Goal: Task Accomplishment & Management: Use online tool/utility

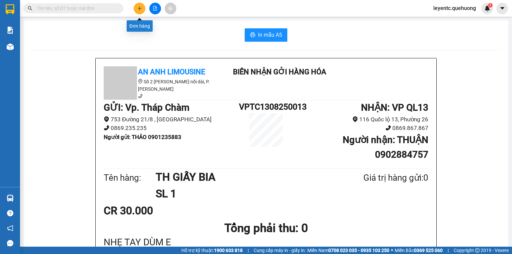
click at [140, 5] on button at bounding box center [140, 9] width 12 height 12
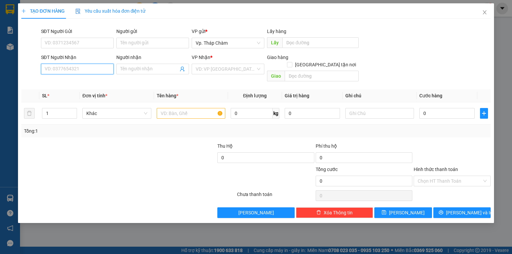
click at [78, 69] on input "SĐT Người Nhận" at bounding box center [77, 69] width 73 height 11
click at [51, 70] on input "035928077" at bounding box center [77, 69] width 73 height 11
type input "0355928077"
click at [57, 84] on div "0355928077 - TÀI" at bounding box center [77, 82] width 65 height 7
type input "TÀI"
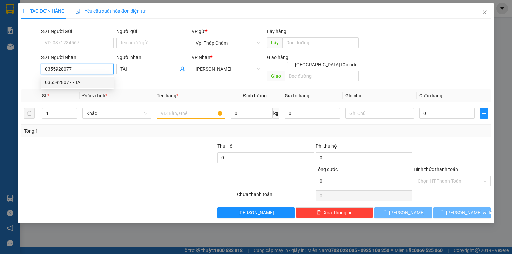
type input "40.000"
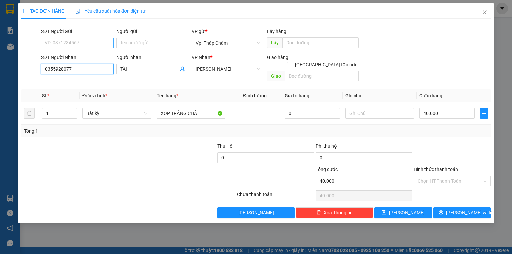
type input "0355928077"
click at [72, 42] on input "SĐT Người Gửi" at bounding box center [77, 43] width 73 height 11
click at [71, 56] on div "0976474650 - ĐƯỢC" at bounding box center [77, 56] width 65 height 7
type input "0976474650"
type input "ĐƯỢC"
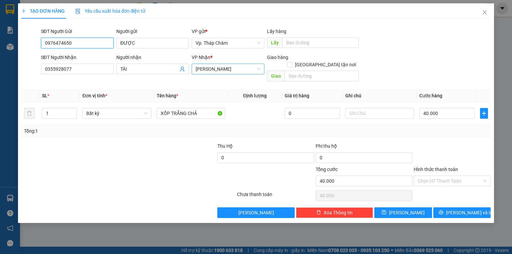
click at [203, 66] on span "[PERSON_NAME]" at bounding box center [228, 69] width 65 height 10
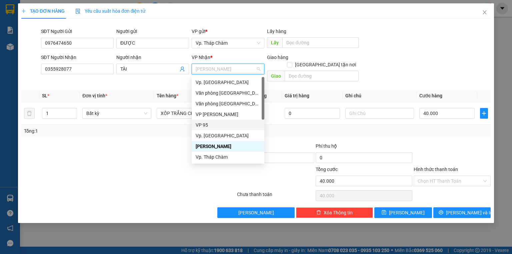
click at [204, 124] on div "VP 95" at bounding box center [228, 124] width 65 height 7
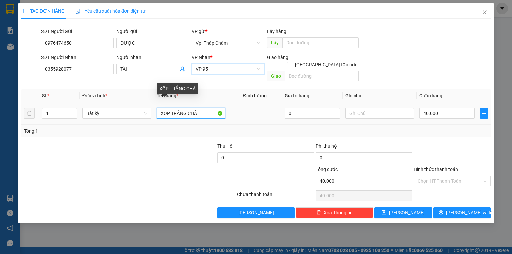
click at [180, 108] on input "XỐP TRẮNG CHẢ" at bounding box center [191, 113] width 69 height 11
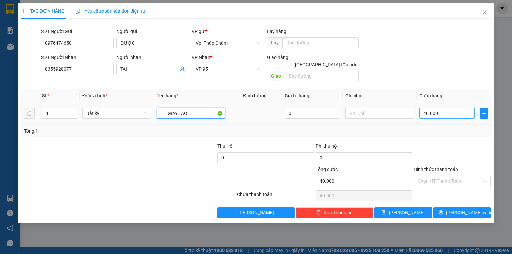
type input "TH GIẤY TÁO"
click at [447, 108] on input "40.000" at bounding box center [446, 113] width 55 height 11
type input "0"
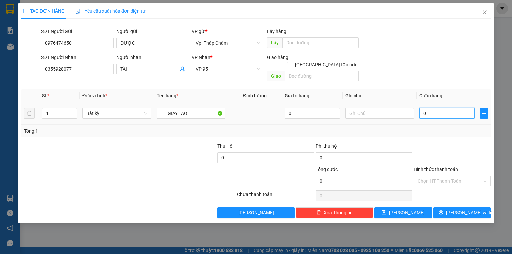
type input "5"
type input "05"
type input "50"
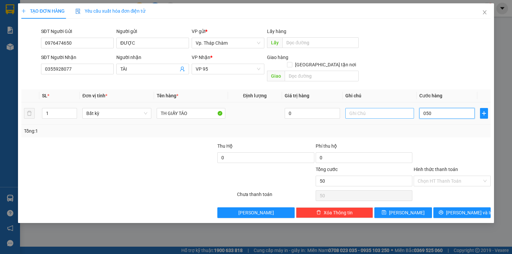
type input "050"
type input "50.000"
click at [370, 108] on input "text" at bounding box center [379, 113] width 69 height 11
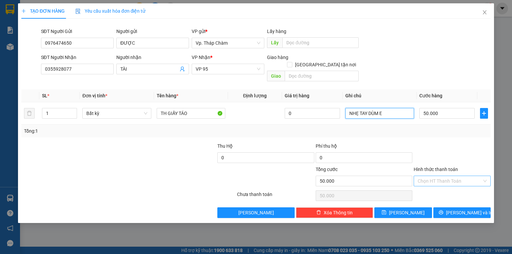
type input "NHẸ TAY DÙM E"
click at [443, 176] on input "Hình thức thanh toán" at bounding box center [450, 181] width 64 height 10
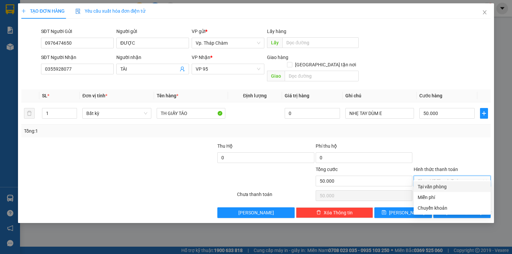
click at [442, 184] on div "Tại văn phòng" at bounding box center [452, 186] width 69 height 7
type input "0"
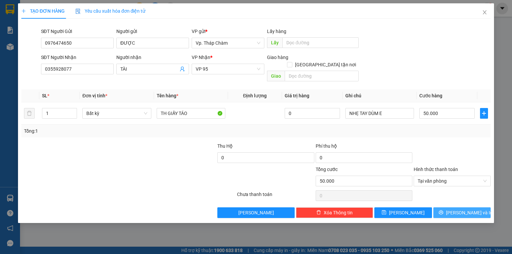
click at [471, 209] on span "[PERSON_NAME] và In" at bounding box center [469, 212] width 47 height 7
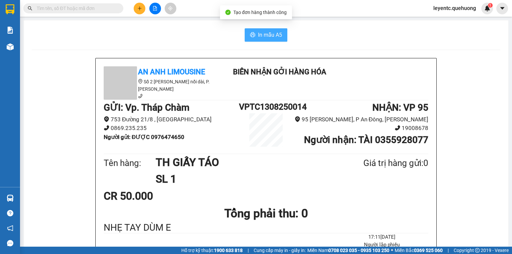
click at [275, 38] on span "In mẫu A5" at bounding box center [270, 35] width 24 height 8
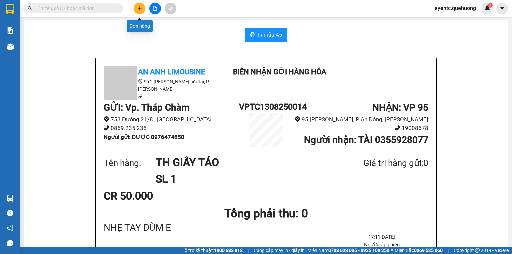
click at [139, 12] on button at bounding box center [140, 9] width 12 height 12
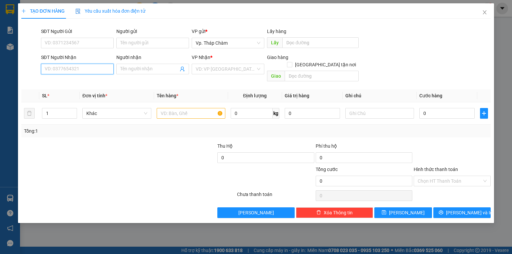
click at [100, 68] on input "SĐT Người Nhận" at bounding box center [77, 69] width 73 height 11
click at [78, 85] on div "0987366610 - TỨ" at bounding box center [77, 82] width 65 height 7
type input "0987366610"
type input "TỨ"
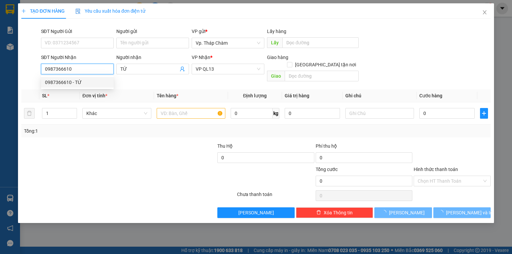
type input "50.000"
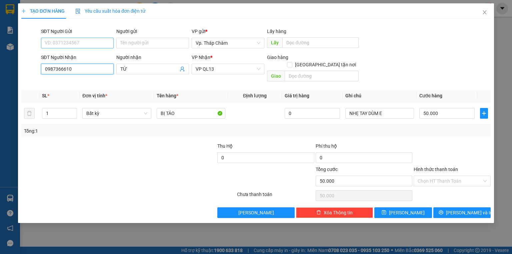
type input "0987366610"
click at [81, 45] on input "SĐT Người Gửi" at bounding box center [77, 43] width 73 height 11
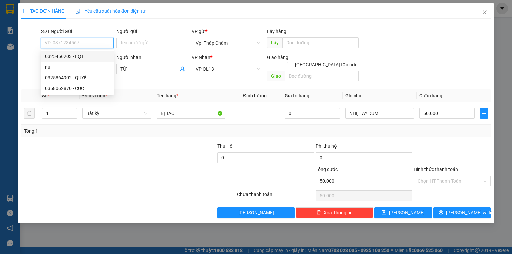
click at [79, 54] on div "0325456203 - LỢI" at bounding box center [77, 56] width 65 height 7
type input "0325456203"
type input "LỢI"
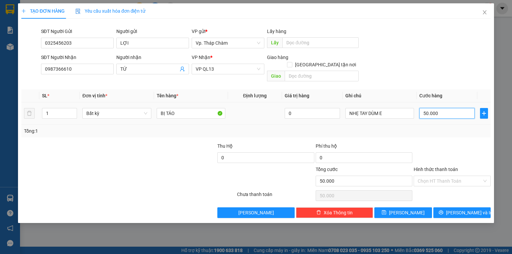
click at [449, 108] on input "50.000" at bounding box center [446, 113] width 55 height 11
type input "0"
type input "6"
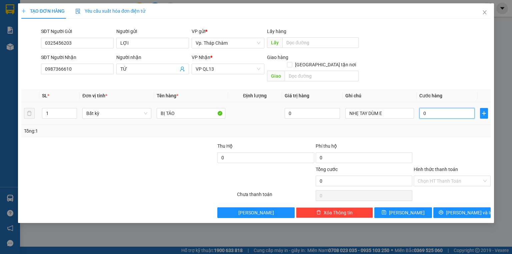
type input "6"
type input "06"
type input "60"
type input "060"
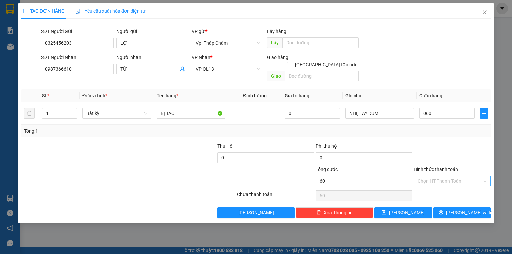
drag, startPoint x: 449, startPoint y: 172, endPoint x: 451, endPoint y: 180, distance: 7.8
click at [449, 176] on input "Hình thức thanh toán" at bounding box center [450, 181] width 64 height 10
type input "60.000"
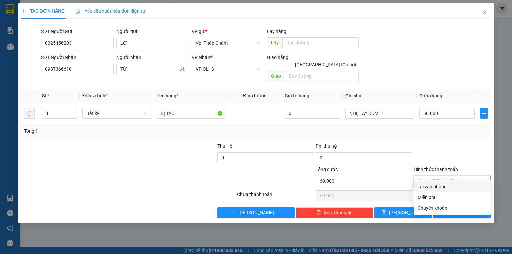
click at [450, 187] on div "Tại văn phòng" at bounding box center [452, 186] width 69 height 7
type input "0"
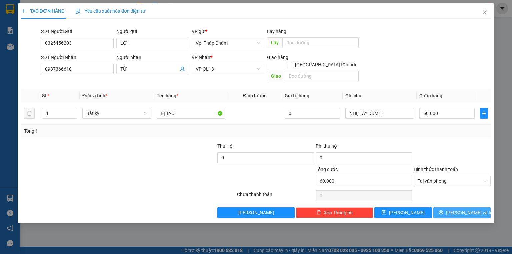
click at [465, 209] on span "[PERSON_NAME] và In" at bounding box center [469, 212] width 47 height 7
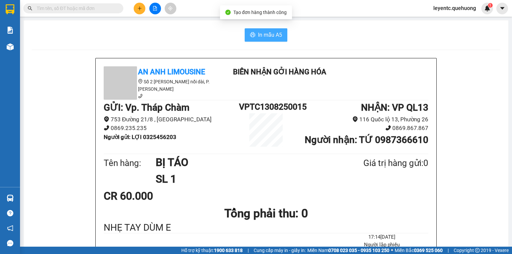
click at [269, 32] on span "In mẫu A5" at bounding box center [270, 35] width 24 height 8
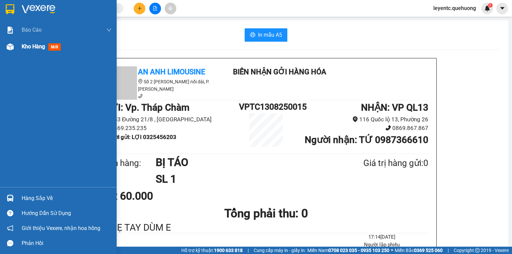
click at [12, 44] on img at bounding box center [10, 46] width 7 height 7
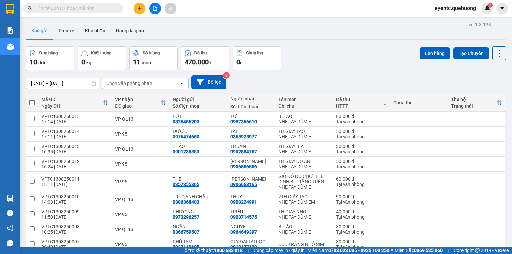
click at [138, 9] on icon "plus" at bounding box center [139, 8] width 5 height 5
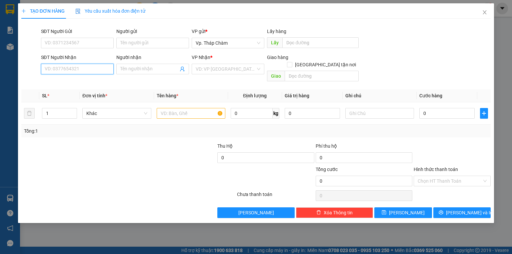
click at [80, 70] on input "SĐT Người Nhận" at bounding box center [77, 69] width 73 height 11
click at [76, 80] on div "0932777427 - [PERSON_NAME]" at bounding box center [78, 82] width 66 height 7
type input "0932777427"
type input "C Phượng"
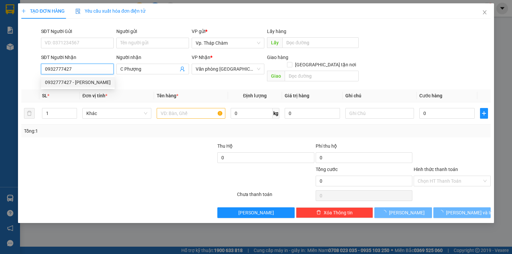
type input "180.000"
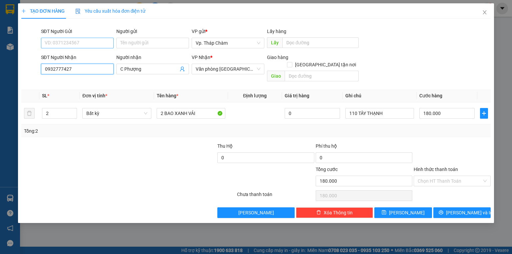
type input "0932777427"
click at [69, 41] on input "SĐT Người Gửi" at bounding box center [77, 43] width 73 height 11
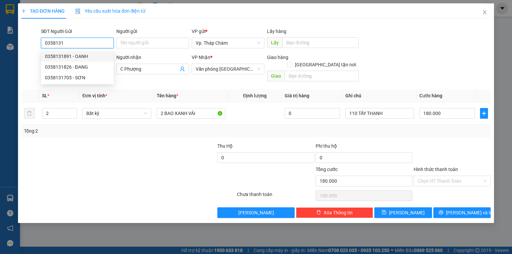
click at [70, 54] on div "0358131891 - OANH" at bounding box center [77, 56] width 65 height 7
type input "0358131891"
type input "OANH"
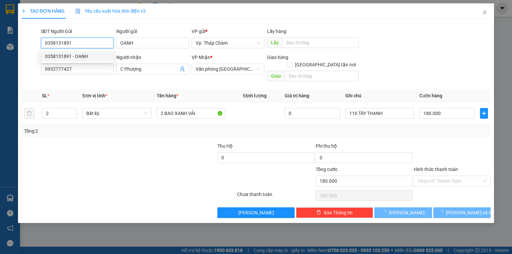
type input "150.000"
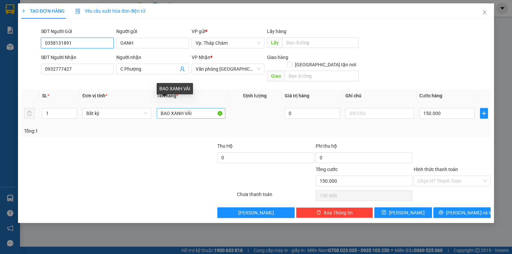
type input "0358131891"
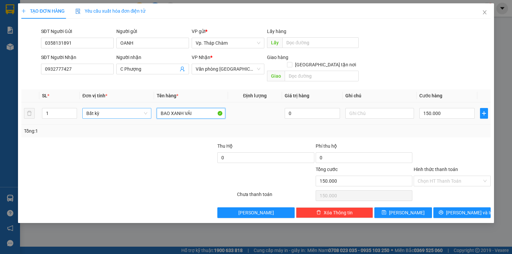
drag, startPoint x: 169, startPoint y: 105, endPoint x: 141, endPoint y: 107, distance: 27.7
click at [141, 107] on tr "1 Bất kỳ BAO XANH VẢI 0 150.000" at bounding box center [255, 113] width 469 height 22
type input "TÚM XANH VẢI"
click at [462, 109] on input "150.000" at bounding box center [446, 113] width 55 height 11
type input "0"
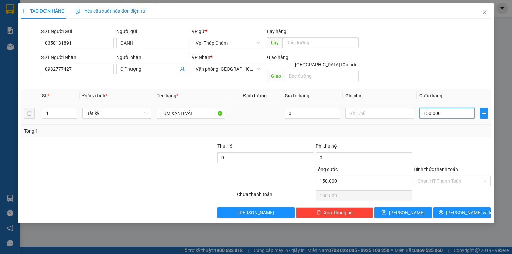
type input "0"
type input "7"
type input "070"
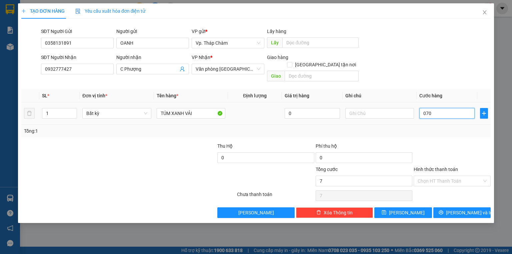
type input "70"
type input "070"
type input "70.000"
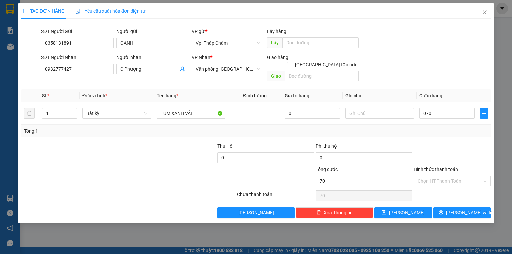
type input "70.000"
click at [454, 145] on div at bounding box center [452, 153] width 78 height 23
click at [451, 176] on input "Hình thức thanh toán" at bounding box center [450, 181] width 64 height 10
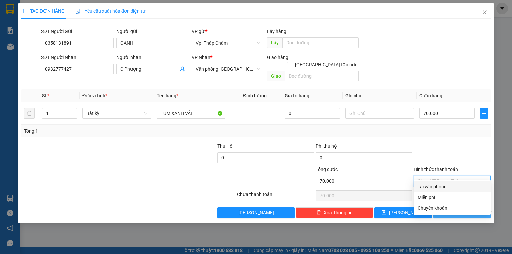
drag, startPoint x: 446, startPoint y: 185, endPoint x: 459, endPoint y: 200, distance: 20.1
click at [446, 186] on div "Tại văn phòng" at bounding box center [452, 186] width 69 height 7
type input "0"
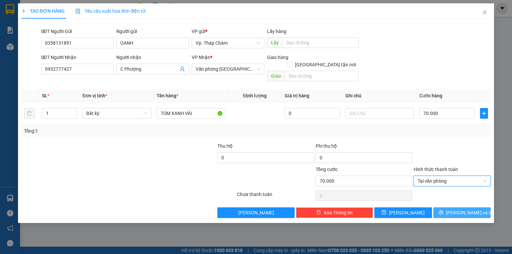
click at [464, 209] on span "[PERSON_NAME] và In" at bounding box center [469, 212] width 47 height 7
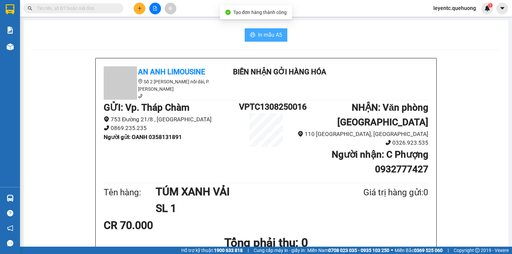
click at [255, 37] on button "In mẫu A5" at bounding box center [266, 34] width 43 height 13
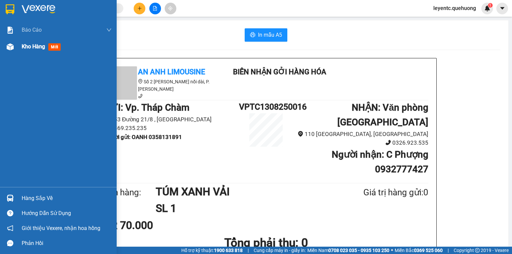
click at [8, 48] on img at bounding box center [10, 46] width 7 height 7
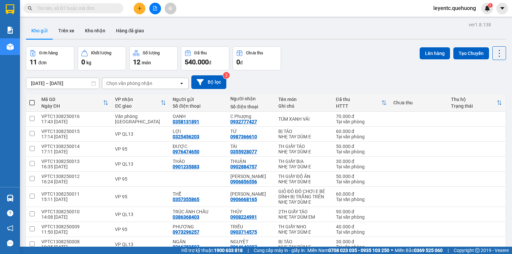
click at [294, 67] on div "Đơn hàng 11 đơn Khối lượng 0 kg Số lượng 12 món Đã thu 540.000 đ Chưa thu 0 đ L…" at bounding box center [266, 58] width 480 height 24
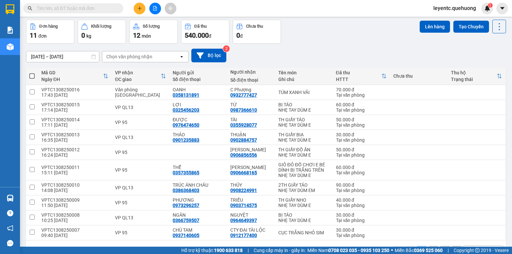
scroll to position [46, 0]
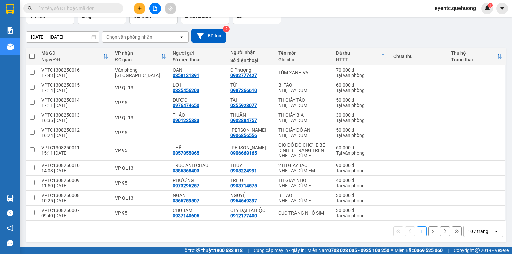
click at [487, 232] on div "10 / trang" at bounding box center [479, 231] width 30 height 11
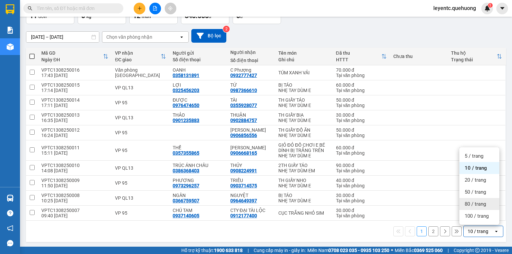
click at [464, 205] on div "80 / trang" at bounding box center [479, 204] width 40 height 12
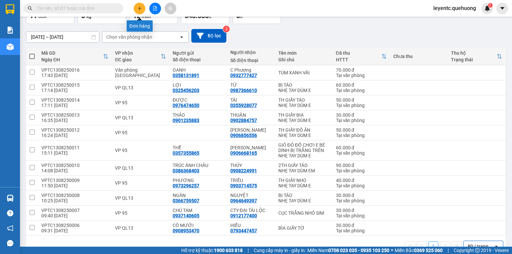
click at [139, 9] on icon "plus" at bounding box center [139, 8] width 5 height 5
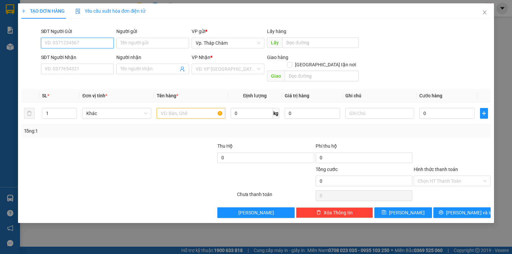
click at [98, 43] on input "SĐT Người Gửi" at bounding box center [77, 43] width 73 height 11
click at [74, 44] on input "SĐT Người Gửi" at bounding box center [77, 43] width 73 height 11
click at [69, 58] on div "0971173254 - NK KIM CƯƠNG" at bounding box center [77, 56] width 65 height 7
type input "0971173254"
type input "NK KIM CƯƠNG"
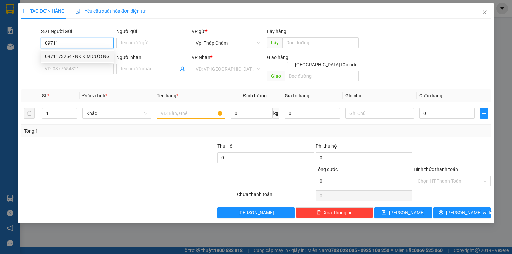
type input "0945360779"
type input "LAB TÚ TRANG"
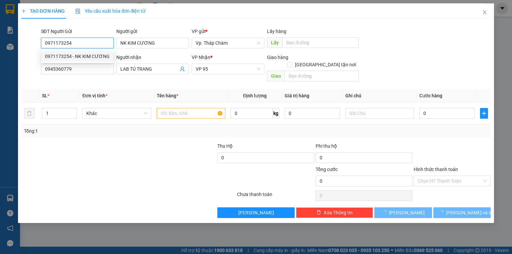
type input "30.000"
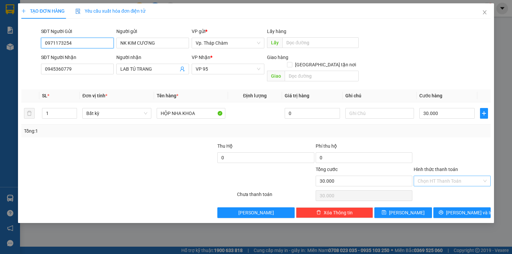
type input "0971173254"
drag, startPoint x: 444, startPoint y: 173, endPoint x: 443, endPoint y: 178, distance: 4.4
click at [444, 176] on input "Hình thức thanh toán" at bounding box center [450, 181] width 64 height 10
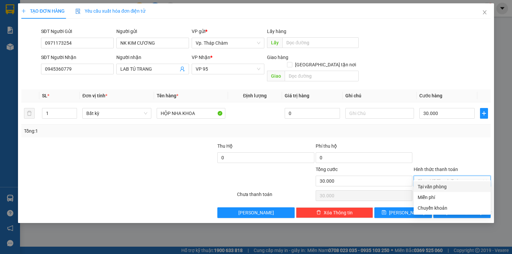
click at [443, 185] on div "Tại văn phòng" at bounding box center [452, 186] width 69 height 7
type input "0"
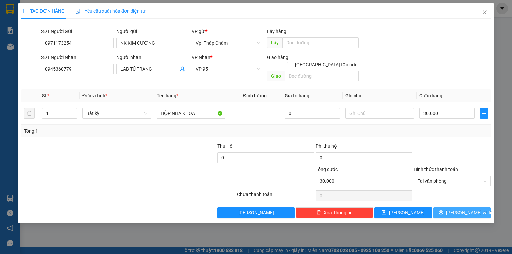
click at [468, 209] on span "[PERSON_NAME] và In" at bounding box center [469, 212] width 47 height 7
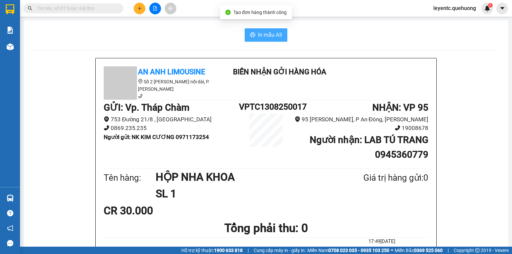
click at [251, 37] on icon "printer" at bounding box center [252, 34] width 5 height 5
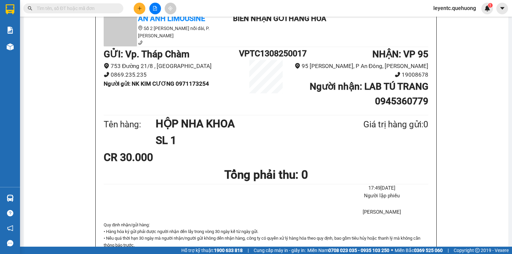
click at [37, 82] on div "An Anh Limousine Số 2 [PERSON_NAME] nối dài, P. [PERSON_NAME] Biên nhận gởi hàn…" at bounding box center [266, 258] width 469 height 507
click at [74, 107] on div "An Anh Limousine Số 2 [PERSON_NAME] nối dài, P. [PERSON_NAME] Biên nhận gởi hàn…" at bounding box center [266, 258] width 469 height 507
click at [77, 64] on div "An Anh Limousine Số 2 [PERSON_NAME] nối dài, P. [PERSON_NAME] Biên nhận gởi hàn…" at bounding box center [266, 258] width 469 height 507
click at [142, 12] on button at bounding box center [140, 9] width 12 height 12
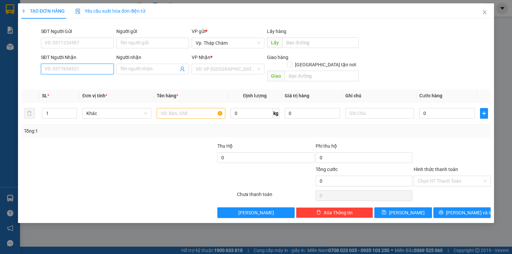
click at [92, 68] on input "SĐT Người Nhận" at bounding box center [77, 69] width 73 height 11
click at [79, 41] on input "SĐT Người Gửi" at bounding box center [77, 43] width 73 height 11
click at [76, 67] on input "SĐT Người Nhận" at bounding box center [77, 69] width 73 height 11
type input "0932170875"
click at [164, 65] on input "Người nhận" at bounding box center [149, 68] width 58 height 7
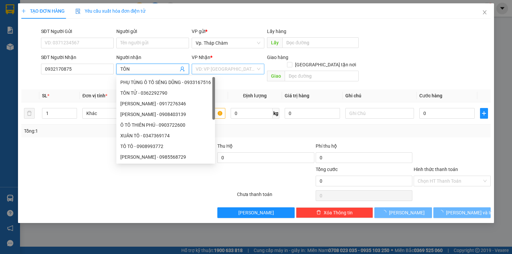
type input "TÔN"
click at [212, 67] on input "search" at bounding box center [226, 69] width 60 height 10
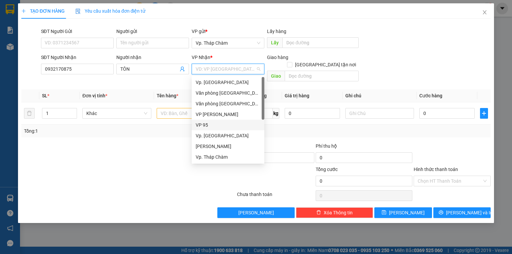
click at [212, 121] on div "VP 95" at bounding box center [228, 124] width 65 height 7
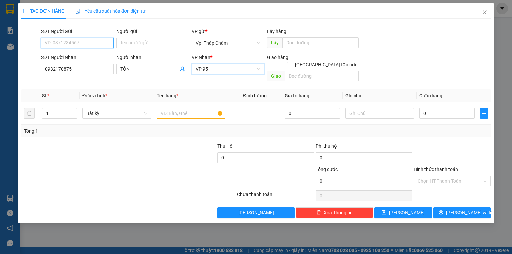
click at [72, 44] on input "SĐT Người Gửi" at bounding box center [77, 43] width 73 height 11
click at [82, 46] on input "SĐT Người Gửi" at bounding box center [77, 43] width 73 height 11
click at [83, 55] on div "0369617709 - THOẠI" at bounding box center [77, 56] width 65 height 7
type input "0369617709"
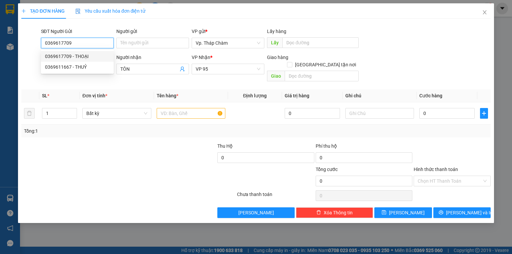
type input "THOẠI"
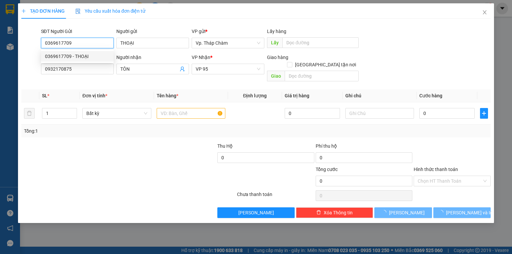
type input "80.000"
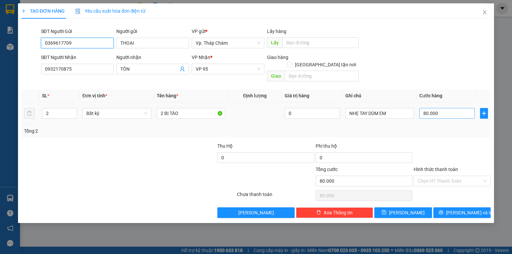
type input "0369617709"
click at [443, 108] on input "80.000" at bounding box center [446, 113] width 55 height 11
type input "0"
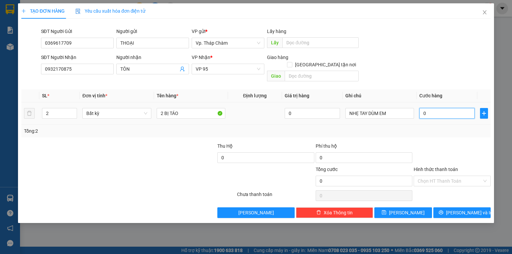
type input "7"
type input "07"
type input "70"
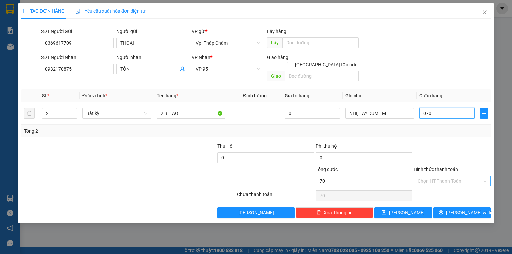
type input "070"
type input "70.000"
click at [436, 176] on input "Hình thức thanh toán" at bounding box center [450, 181] width 64 height 10
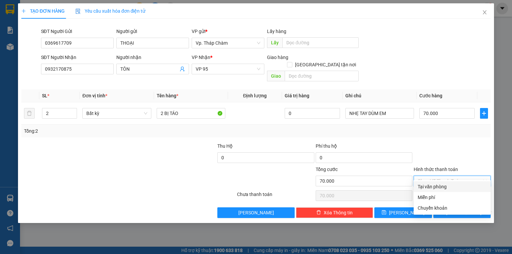
drag, startPoint x: 438, startPoint y: 181, endPoint x: 449, endPoint y: 197, distance: 19.4
click at [437, 182] on div "Tại văn phòng" at bounding box center [452, 186] width 77 height 11
type input "0"
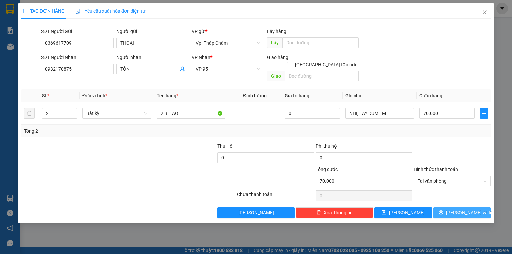
click at [443, 210] on icon "printer" at bounding box center [441, 212] width 5 height 5
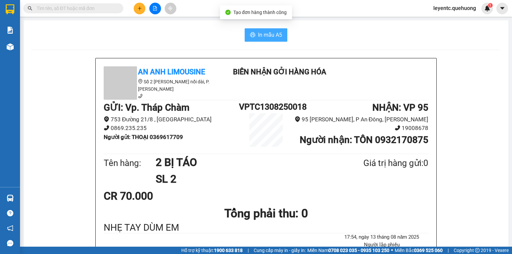
click at [260, 38] on span "In mẫu A5" at bounding box center [270, 35] width 24 height 8
click at [90, 36] on div "In mẫu A5" at bounding box center [266, 34] width 469 height 13
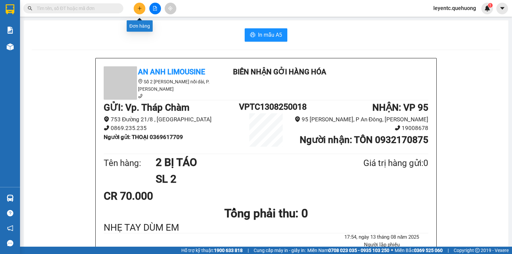
click at [143, 10] on button at bounding box center [140, 9] width 12 height 12
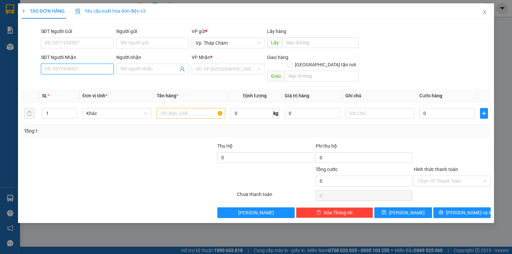
click at [94, 65] on input "SĐT Người Nhận" at bounding box center [77, 69] width 73 height 11
click at [70, 67] on input "091506" at bounding box center [77, 69] width 73 height 11
click at [67, 83] on div "0915061365 - NAM" at bounding box center [77, 82] width 65 height 7
type input "0915061365"
type input "NAM"
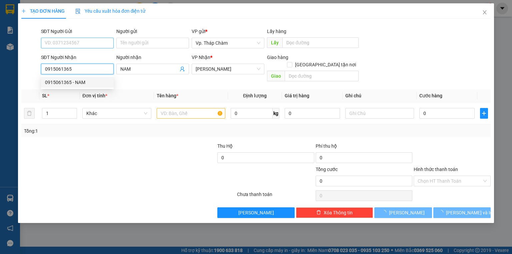
type input "50.000"
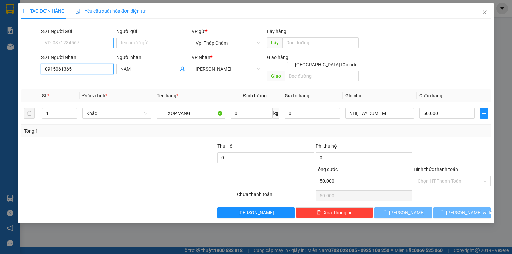
type input "0915061365"
click at [75, 40] on input "SĐT Người Gửi" at bounding box center [77, 43] width 73 height 11
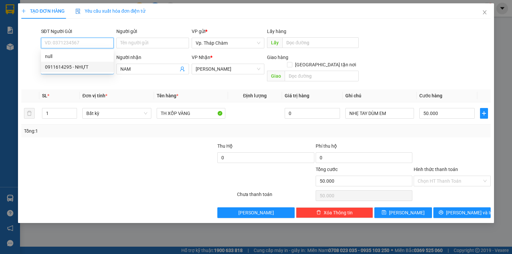
click at [75, 63] on div "0911614295 - NHỰT" at bounding box center [77, 66] width 65 height 7
type input "0911614295"
type input "NHỰT"
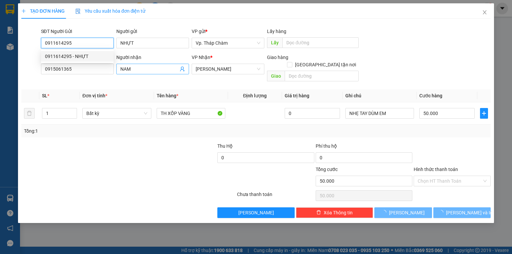
type input "90.000"
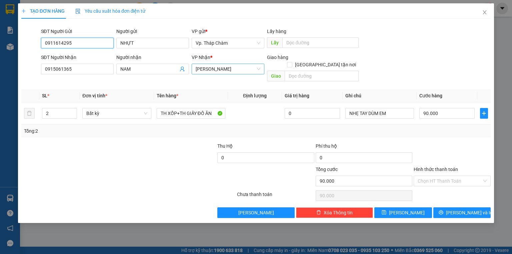
click at [211, 70] on span "[PERSON_NAME]" at bounding box center [228, 69] width 65 height 10
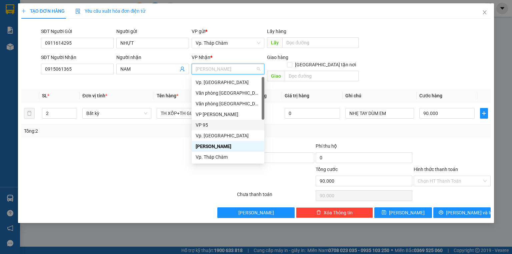
click at [209, 124] on div "VP 95" at bounding box center [228, 124] width 65 height 7
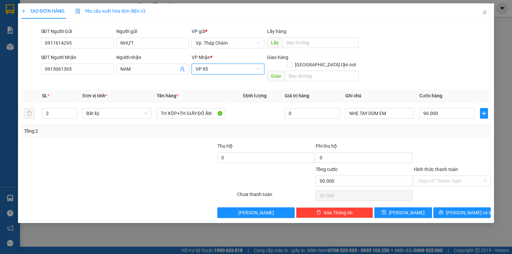
click at [455, 179] on div "Hình thức thanh toán Chọn HT Thanh Toán" at bounding box center [452, 177] width 77 height 23
click at [457, 176] on input "Hình thức thanh toán" at bounding box center [450, 181] width 64 height 10
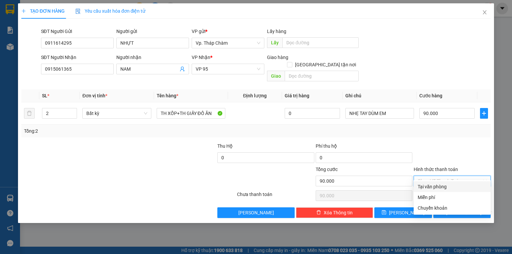
drag, startPoint x: 460, startPoint y: 184, endPoint x: 462, endPoint y: 193, distance: 9.0
click at [459, 185] on div "Tại văn phòng" at bounding box center [452, 186] width 69 height 7
type input "0"
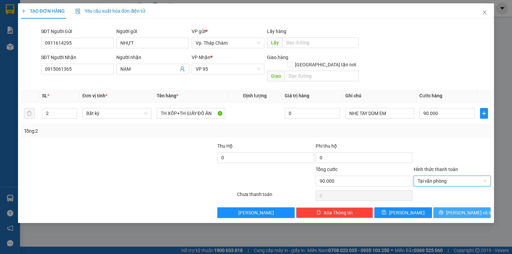
click at [467, 209] on span "[PERSON_NAME] và In" at bounding box center [469, 212] width 47 height 7
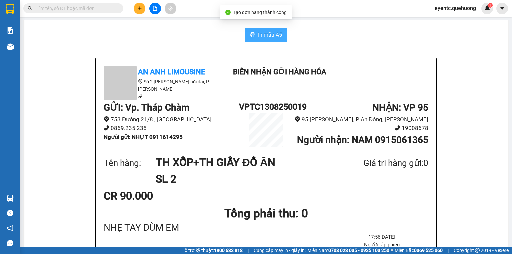
click at [258, 36] on span "In mẫu A5" at bounding box center [270, 35] width 24 height 8
click at [137, 10] on icon "plus" at bounding box center [139, 8] width 5 height 5
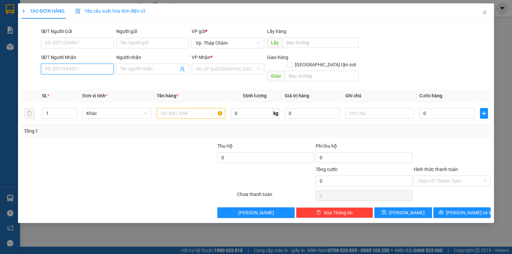
click at [96, 70] on input "SĐT Người Nhận" at bounding box center [77, 69] width 73 height 11
click at [98, 64] on input "SĐT Người Nhận" at bounding box center [77, 69] width 73 height 11
click at [61, 71] on input "SĐT Người Nhận" at bounding box center [77, 69] width 73 height 11
type input "0916677242"
click at [88, 83] on div "0916677242 - CHỊ [PERSON_NAME]" at bounding box center [82, 82] width 74 height 7
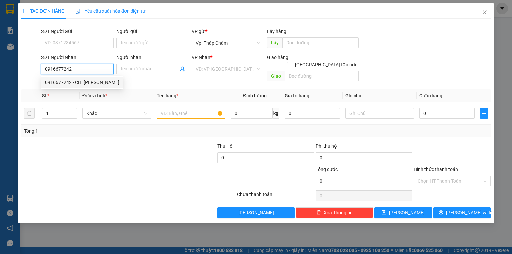
type input "CHỊ [PERSON_NAME]"
type input "40.000"
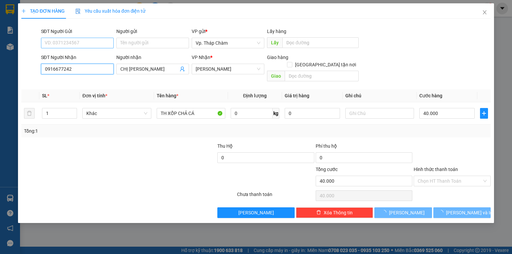
type input "0916677242"
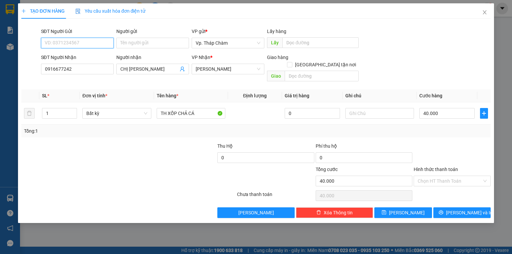
click at [71, 42] on input "SĐT Người Gửi" at bounding box center [77, 43] width 73 height 11
type input "0398527011"
click at [168, 43] on input "Người gửi" at bounding box center [152, 43] width 73 height 11
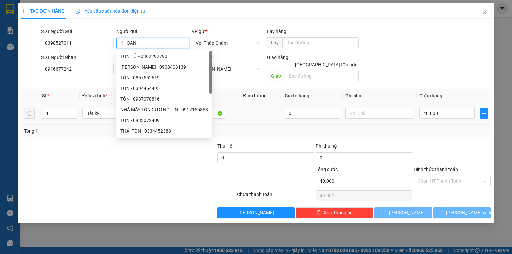
type input "KHOAN"
click at [252, 105] on td at bounding box center [255, 113] width 54 height 22
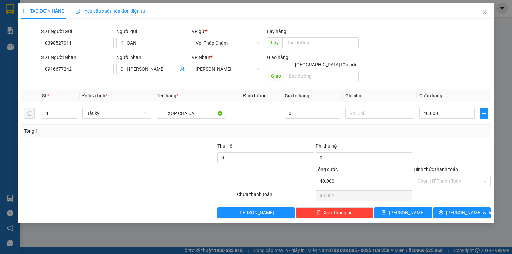
click at [231, 67] on span "[PERSON_NAME]" at bounding box center [228, 69] width 65 height 10
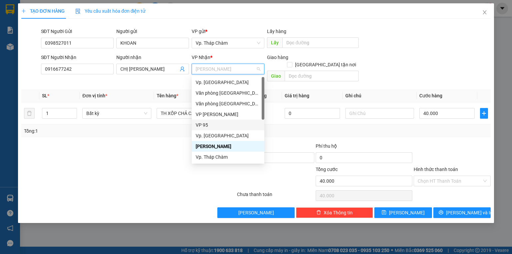
click at [207, 124] on div "VP 95" at bounding box center [228, 124] width 65 height 7
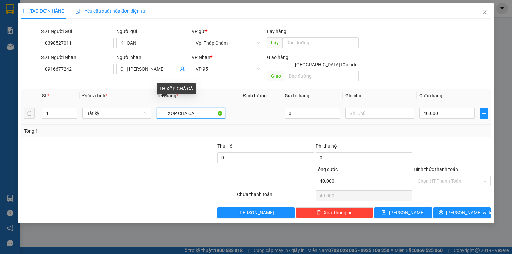
drag, startPoint x: 168, startPoint y: 105, endPoint x: 197, endPoint y: 105, distance: 29.0
click at [197, 108] on input "TH XỐP CHẢ CÁ" at bounding box center [191, 113] width 69 height 11
type input "TH GIẤY HÀNH TỎI"
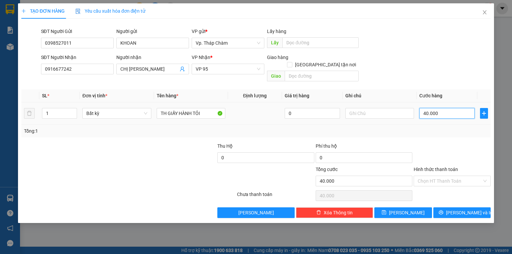
click at [452, 109] on input "40.000" at bounding box center [446, 113] width 55 height 11
type input "0"
type input "5"
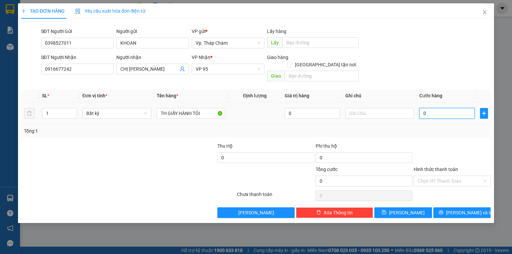
type input "5"
type input "05"
type input "50"
type input "050"
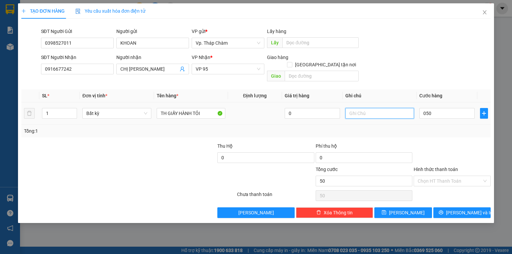
type input "50.000"
click at [364, 108] on input "text" at bounding box center [379, 113] width 69 height 11
type input "NHẸ TAY DÙM E"
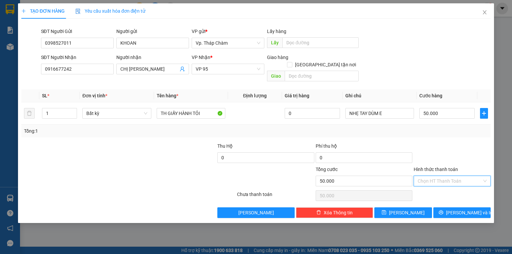
click at [442, 176] on input "Hình thức thanh toán" at bounding box center [450, 181] width 64 height 10
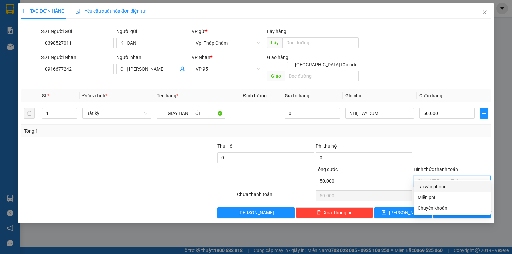
click at [441, 187] on div "Tại văn phòng" at bounding box center [452, 186] width 69 height 7
type input "0"
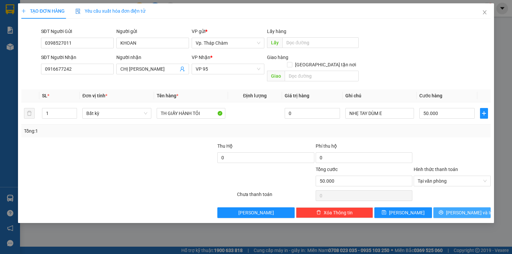
click at [464, 209] on span "[PERSON_NAME] và In" at bounding box center [469, 212] width 47 height 7
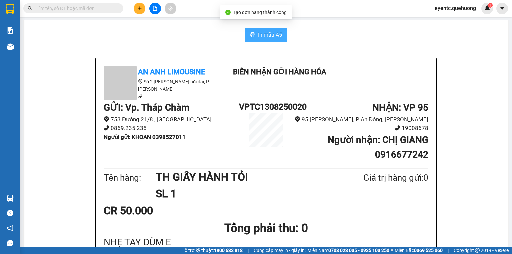
click at [273, 33] on span "In mẫu A5" at bounding box center [270, 35] width 24 height 8
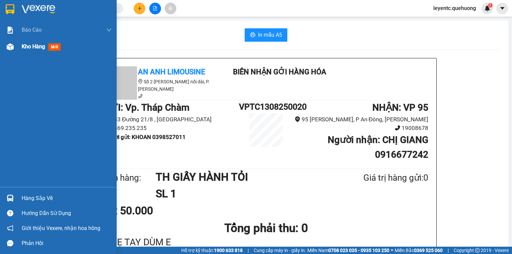
click at [11, 43] on img at bounding box center [10, 46] width 7 height 7
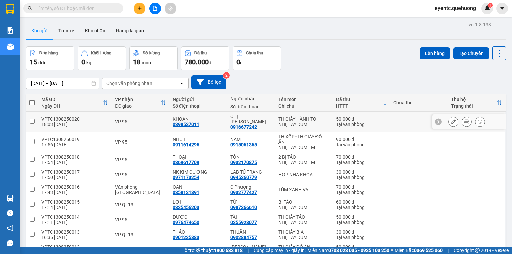
scroll to position [27, 0]
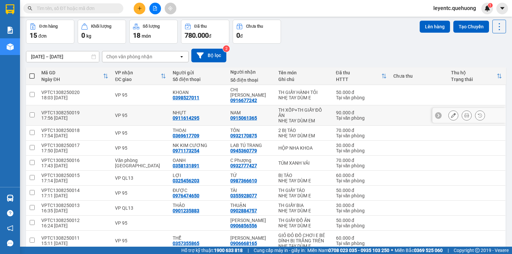
click at [464, 113] on icon at bounding box center [466, 115] width 5 height 5
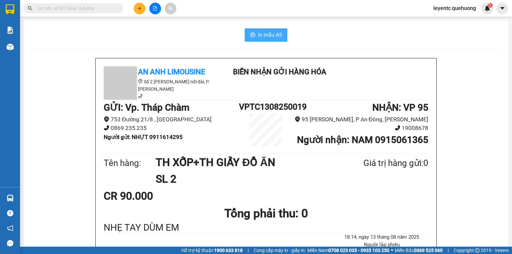
click at [262, 35] on span "In mẫu A5" at bounding box center [270, 35] width 24 height 8
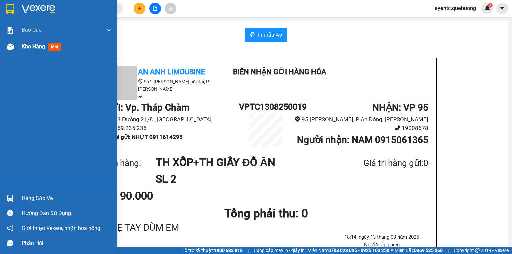
click at [12, 44] on img at bounding box center [10, 46] width 7 height 7
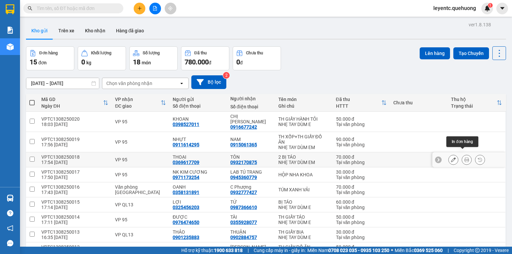
click at [464, 157] on icon at bounding box center [466, 159] width 5 height 5
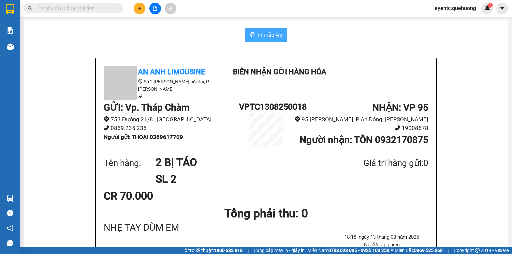
click at [251, 37] on icon "printer" at bounding box center [252, 34] width 5 height 5
click at [138, 7] on icon "plus" at bounding box center [139, 8] width 5 height 5
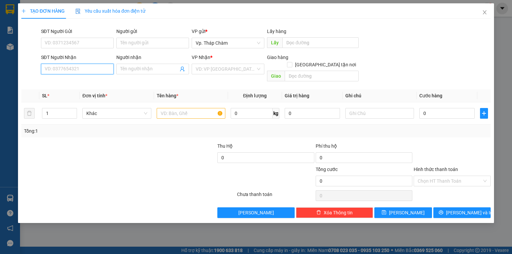
click at [75, 69] on input "SĐT Người Nhận" at bounding box center [77, 69] width 73 height 11
click at [101, 72] on input "SĐT Người Nhận" at bounding box center [77, 69] width 73 height 11
click at [105, 70] on input "SĐT Người Nhận" at bounding box center [77, 69] width 73 height 11
click at [93, 69] on input "SĐT Người Nhận" at bounding box center [77, 69] width 73 height 11
click at [95, 64] on input "SĐT Người Nhận" at bounding box center [77, 69] width 73 height 11
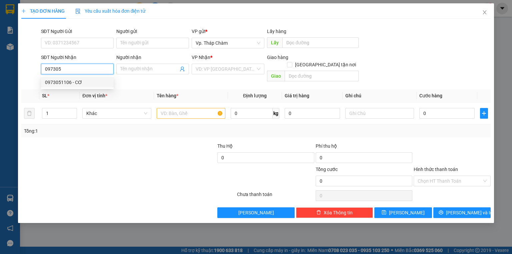
click at [90, 85] on div "0973051106 - CƠ" at bounding box center [77, 82] width 65 height 7
type input "0973051106"
type input "CƠ"
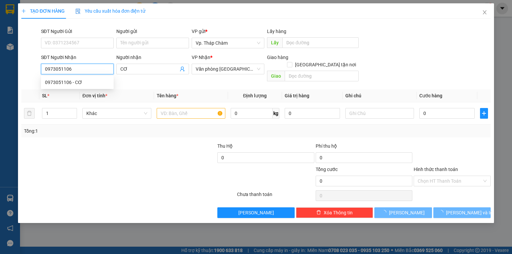
type input "80.000"
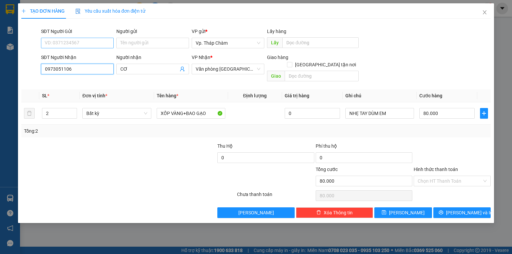
type input "0973051106"
click at [90, 44] on input "SĐT Người Gửi" at bounding box center [77, 43] width 73 height 11
click at [83, 66] on div "0386164916 - HOA" at bounding box center [77, 66] width 65 height 7
type input "0386164916"
type input "HOA"
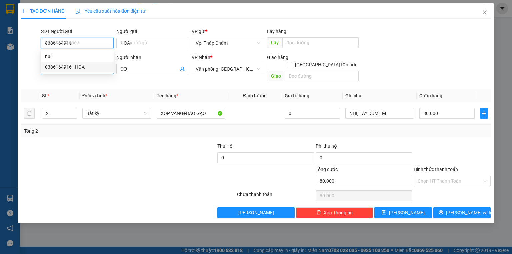
type input "70.000"
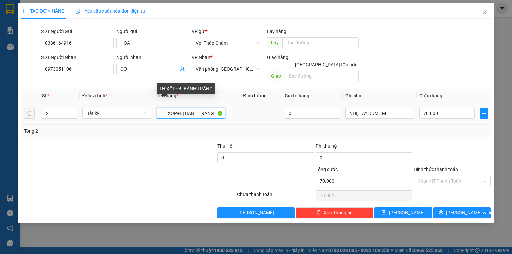
click at [181, 108] on input "TH XỐP+BỊ BÁNH TRÁNG" at bounding box center [191, 113] width 69 height 11
click at [182, 108] on input "TH XỐP+BỊ BÁNH TRÁNG" at bounding box center [191, 113] width 69 height 11
type input "TÚM TRẮNG GẠ0+XỐP VÀNG"
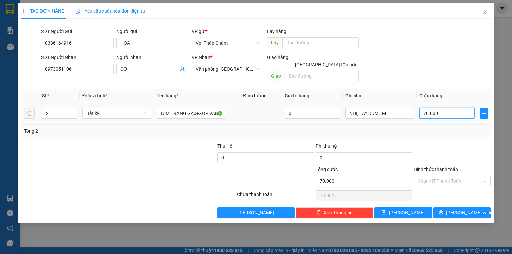
click at [446, 108] on input "70.000" at bounding box center [446, 113] width 55 height 11
type input "0"
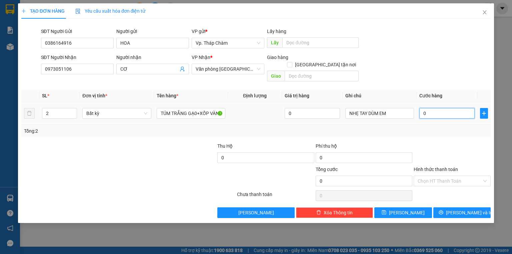
type input "8"
type input "08"
type input "80"
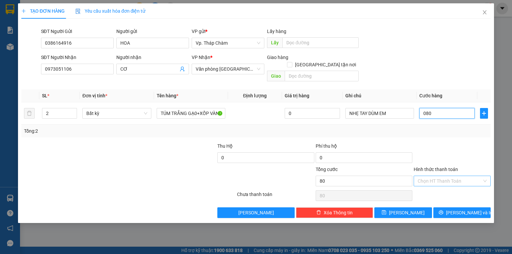
type input "080"
click at [441, 176] on input "Hình thức thanh toán" at bounding box center [450, 181] width 64 height 10
type input "80.000"
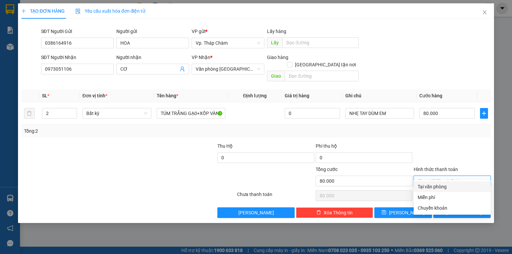
drag, startPoint x: 443, startPoint y: 186, endPoint x: 468, endPoint y: 200, distance: 29.3
click at [443, 186] on div "Tại văn phòng" at bounding box center [452, 186] width 69 height 7
type input "0"
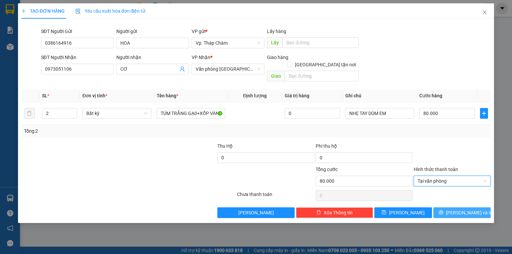
click at [468, 209] on span "[PERSON_NAME] và In" at bounding box center [469, 212] width 47 height 7
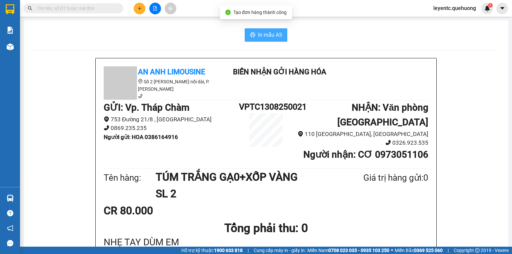
click at [259, 35] on span "In mẫu A5" at bounding box center [270, 35] width 24 height 8
click at [266, 31] on span "In mẫu A5" at bounding box center [270, 35] width 24 height 8
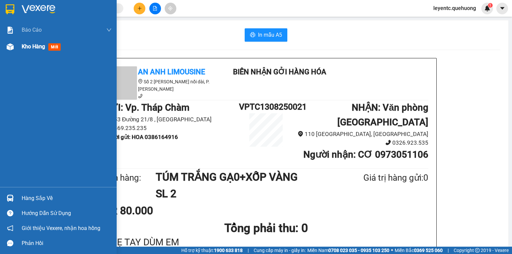
click at [10, 47] on img at bounding box center [10, 46] width 7 height 7
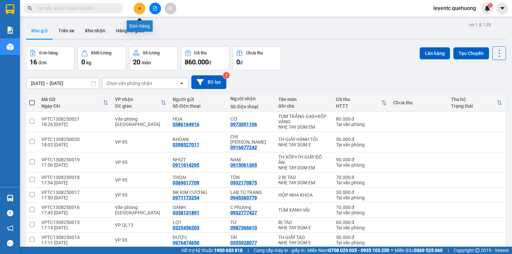
click at [143, 12] on button at bounding box center [140, 9] width 12 height 12
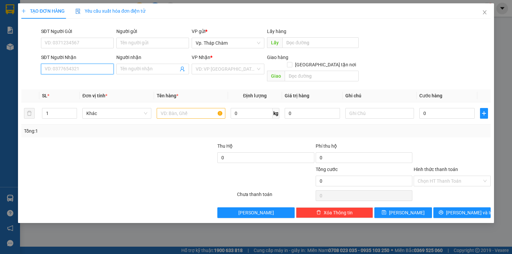
click at [97, 69] on input "SĐT Người Nhận" at bounding box center [77, 69] width 73 height 11
click at [88, 68] on input "SĐT Người Nhận" at bounding box center [77, 69] width 73 height 11
click at [68, 64] on input "SĐT Người Nhận" at bounding box center [77, 69] width 73 height 11
click at [54, 69] on input "096821770" at bounding box center [77, 69] width 73 height 11
click at [77, 67] on input "0968121770" at bounding box center [77, 69] width 73 height 11
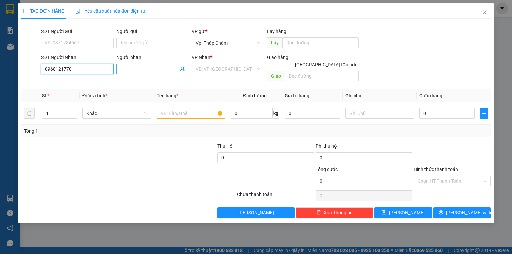
type input "0968121770"
click at [145, 68] on input "Người nhận" at bounding box center [149, 68] width 58 height 7
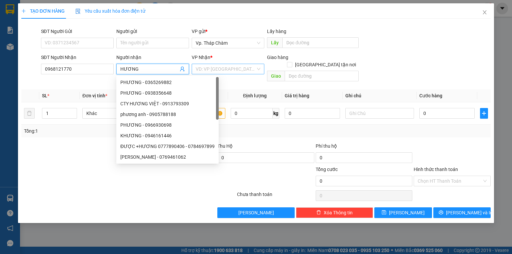
type input "HƯƠNG"
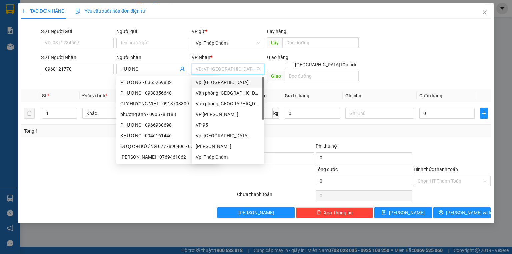
click at [199, 71] on input "search" at bounding box center [226, 69] width 60 height 10
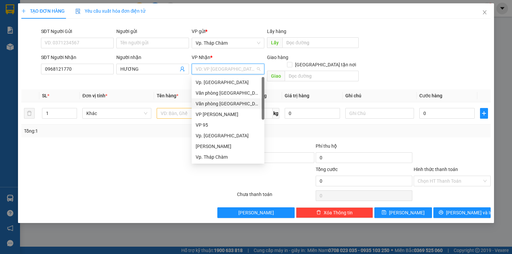
scroll to position [53, 0]
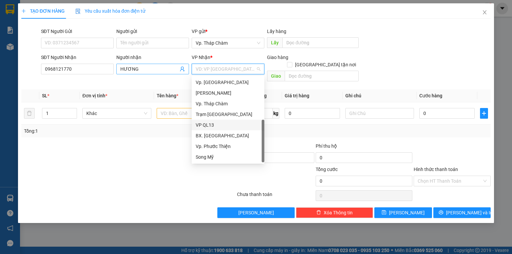
drag, startPoint x: 211, startPoint y: 125, endPoint x: 136, endPoint y: 65, distance: 95.7
click at [211, 125] on div "VP QL13" at bounding box center [228, 124] width 65 height 7
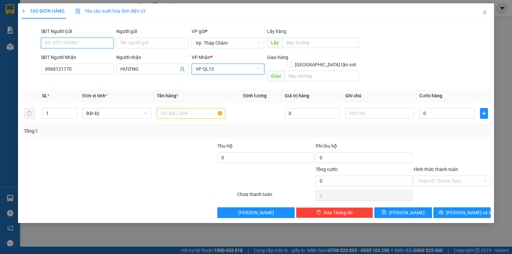
click at [100, 46] on input "SĐT Người Gửi" at bounding box center [77, 43] width 73 height 11
drag, startPoint x: 94, startPoint y: 59, endPoint x: 111, endPoint y: 65, distance: 18.1
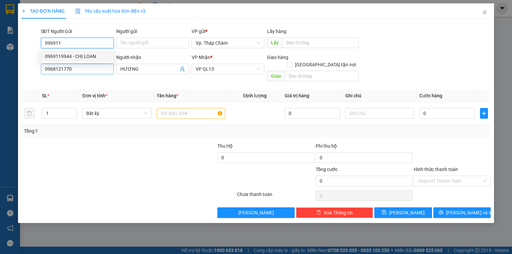
click at [94, 58] on div "0969119944 - CHỊ LOAN" at bounding box center [77, 56] width 65 height 7
type input "0969119944"
type input "CHỊ LOAN"
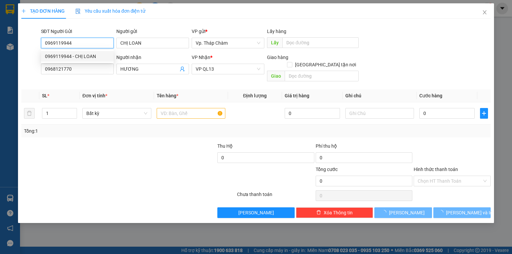
type input "50.000"
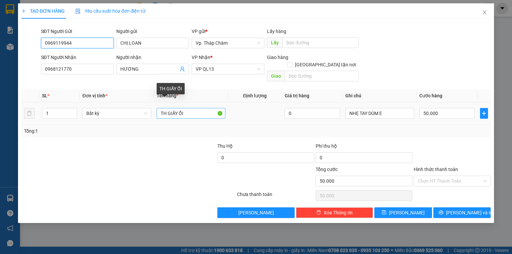
type input "0969119944"
drag, startPoint x: 179, startPoint y: 106, endPoint x: 191, endPoint y: 108, distance: 12.2
click at [191, 108] on input "TH GIẤY ỔI" at bounding box center [191, 113] width 69 height 11
type input "TH GIẤY TÁO"
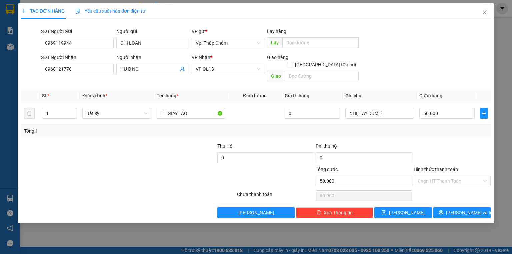
click at [403, 62] on div "SĐT Người Nhận 0968121770 Người nhận HƯƠNG VP Nhận * VP QL13 Giao hàng Giao tận…" at bounding box center [266, 69] width 453 height 31
click at [466, 176] on input "Hình thức thanh toán" at bounding box center [450, 181] width 64 height 10
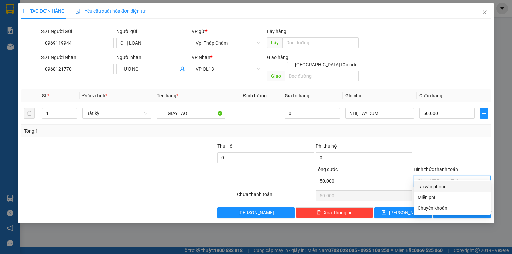
drag, startPoint x: 441, startPoint y: 184, endPoint x: 451, endPoint y: 195, distance: 14.9
click at [441, 185] on div "Tại văn phòng" at bounding box center [452, 186] width 69 height 7
type input "0"
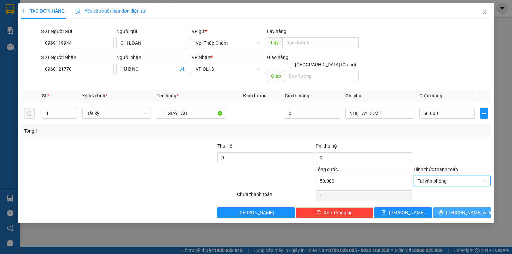
click at [465, 209] on span "[PERSON_NAME] và In" at bounding box center [469, 212] width 47 height 7
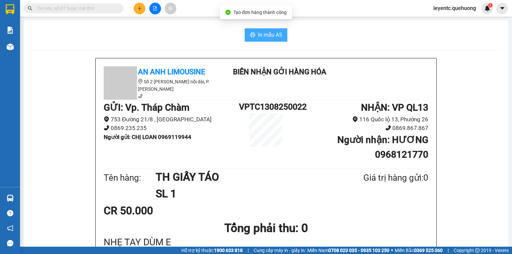
click at [265, 36] on span "In mẫu A5" at bounding box center [270, 35] width 24 height 8
click at [59, 41] on div "In mẫu A5" at bounding box center [266, 34] width 469 height 13
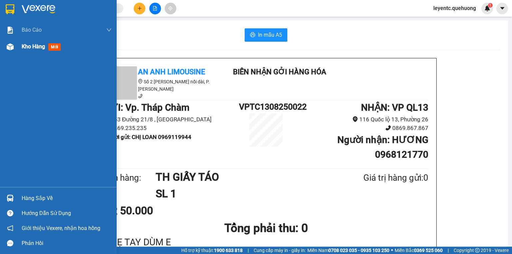
click at [9, 44] on img at bounding box center [10, 46] width 7 height 7
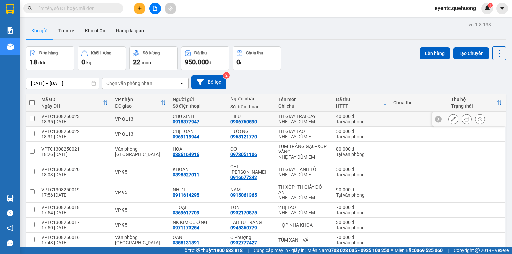
click at [457, 120] on div at bounding box center [466, 119] width 37 height 10
click at [464, 118] on icon at bounding box center [466, 119] width 5 height 5
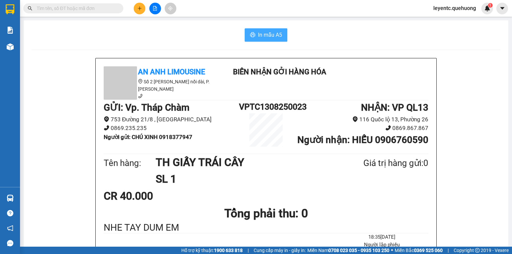
click at [267, 29] on button "In mẫu A5" at bounding box center [266, 34] width 43 height 13
click at [137, 8] on icon "plus" at bounding box center [139, 8] width 5 height 5
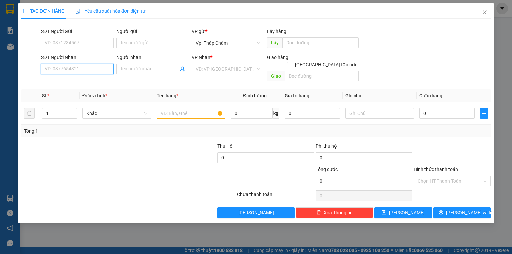
click at [92, 70] on input "SĐT Người Nhận" at bounding box center [77, 69] width 73 height 11
type input "0932777427"
click at [72, 86] on div "0932777427 - [PERSON_NAME]" at bounding box center [78, 82] width 66 height 7
type input "C Phượng"
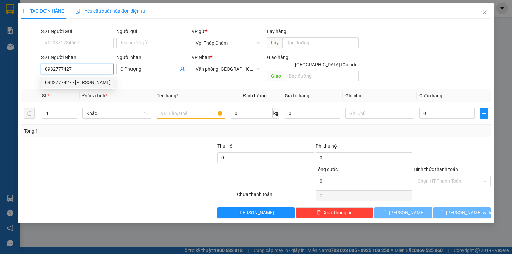
type input "70.000"
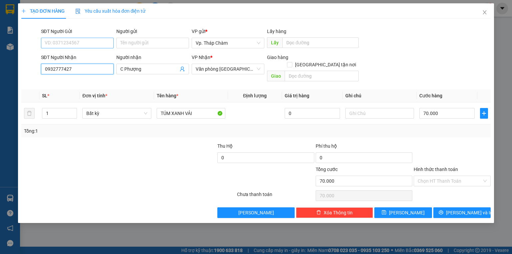
type input "0932777427"
click at [67, 44] on input "SĐT Người Gửi" at bounding box center [77, 43] width 73 height 11
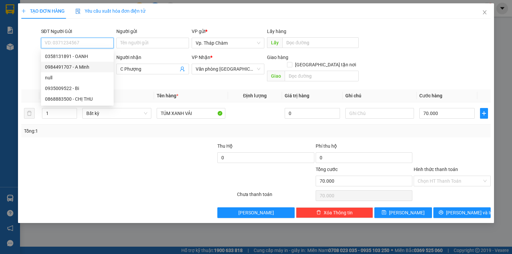
click at [78, 68] on div "0984491707 - A Minh" at bounding box center [77, 66] width 65 height 7
type input "0984491707"
type input "A Minh"
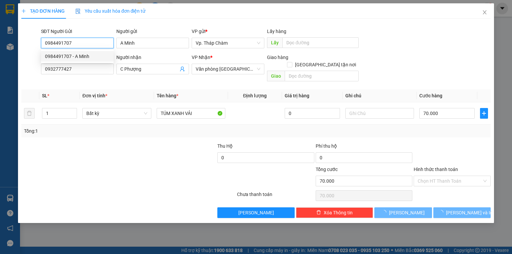
type input "180.000"
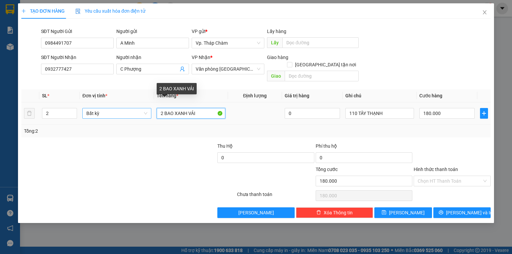
drag, startPoint x: 163, startPoint y: 105, endPoint x: 149, endPoint y: 110, distance: 14.7
click at [149, 110] on tr "2 Bất kỳ 2 BAO XANH VẢI 0 110 TÂY THẠNH 180.000" at bounding box center [255, 113] width 469 height 22
click at [163, 108] on input "BAO XANH VẢI" at bounding box center [191, 113] width 69 height 11
type input "BAO XANH VẢI"
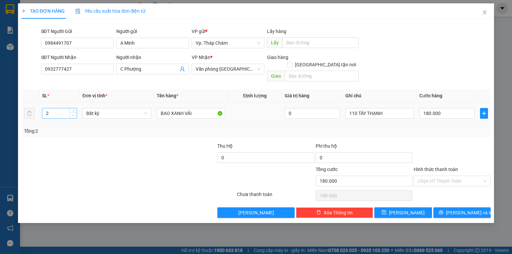
type input "1"
click at [71, 112] on span "Decrease Value" at bounding box center [72, 115] width 7 height 6
click at [448, 108] on input "180.000" at bounding box center [446, 113] width 55 height 11
type input "0"
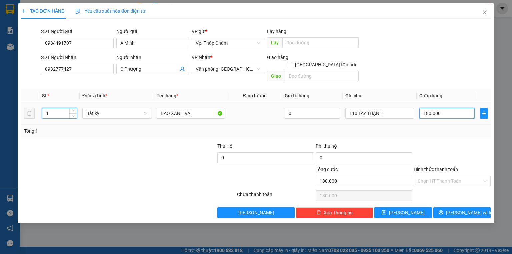
type input "0"
type input "1"
type input "01"
type input "10"
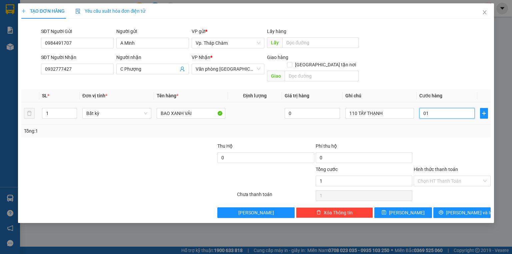
type input "10"
type input "010"
type input "100"
type input "0.100"
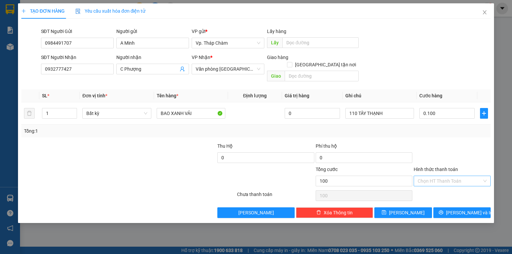
type input "100.000"
click at [447, 178] on div "Hình thức thanh toán Chọn HT Thanh Toán" at bounding box center [452, 177] width 77 height 23
click at [447, 176] on input "Hình thức thanh toán" at bounding box center [450, 181] width 64 height 10
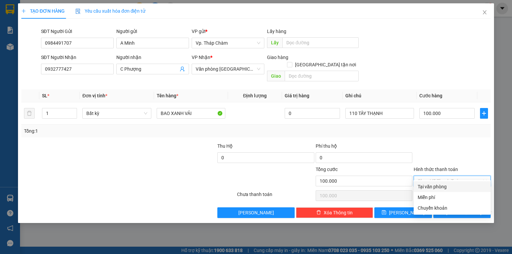
click at [424, 185] on div "Tại văn phòng" at bounding box center [452, 186] width 69 height 7
type input "0"
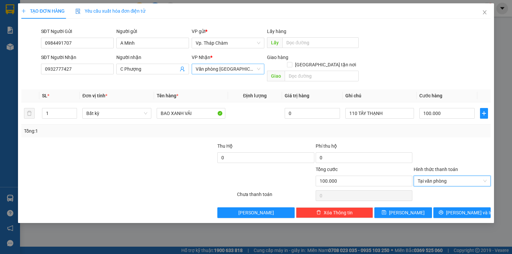
click at [246, 68] on span "Văn phòng [GEOGRAPHIC_DATA]" at bounding box center [228, 69] width 65 height 10
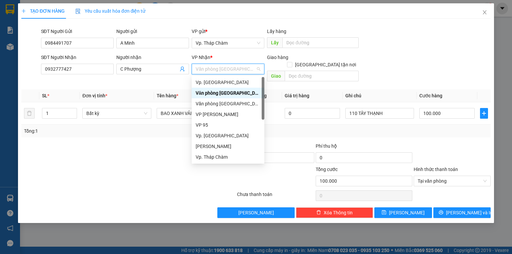
click at [246, 67] on span "Văn phòng [GEOGRAPHIC_DATA]" at bounding box center [228, 69] width 65 height 10
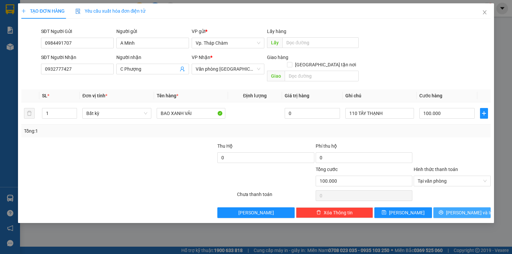
click at [460, 209] on span "[PERSON_NAME] và In" at bounding box center [469, 212] width 47 height 7
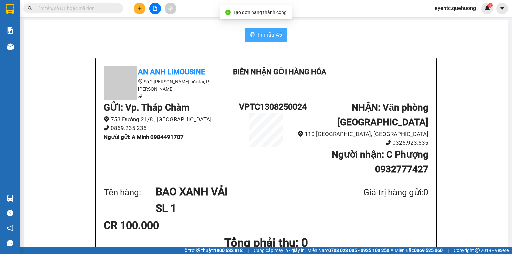
click at [252, 29] on button "In mẫu A5" at bounding box center [266, 34] width 43 height 13
click at [295, 235] on h1 "Tổng phải thu: 0" at bounding box center [266, 243] width 325 height 18
click at [294, 217] on div "CR 100.000" at bounding box center [266, 225] width 325 height 17
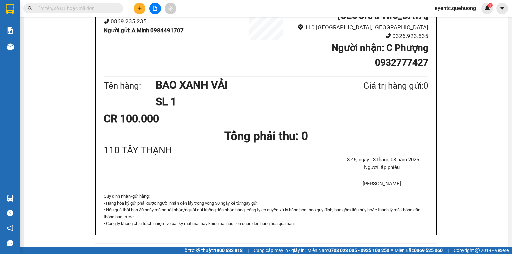
click at [141, 12] on button at bounding box center [140, 9] width 12 height 12
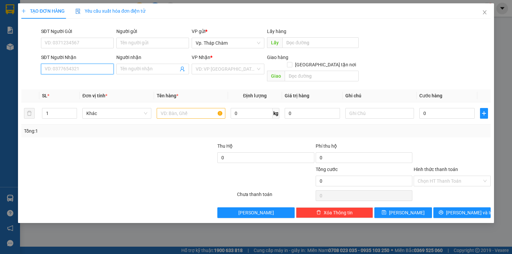
click at [89, 74] on input "SĐT Người Nhận" at bounding box center [77, 69] width 73 height 11
click at [86, 63] on div "SĐT Người Nhận" at bounding box center [77, 59] width 73 height 10
click at [99, 69] on input "SĐT Người Nhận" at bounding box center [77, 69] width 73 height 11
click at [97, 71] on input "SĐT Người Nhận" at bounding box center [77, 69] width 73 height 11
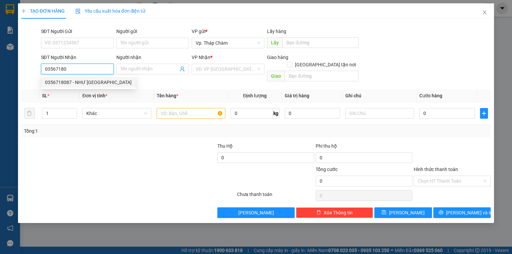
click at [88, 80] on div "0356718087 - NHƯ [GEOGRAPHIC_DATA]" at bounding box center [88, 82] width 87 height 7
type input "0356718087"
type input "NHƯ Ý"
type input "50.000"
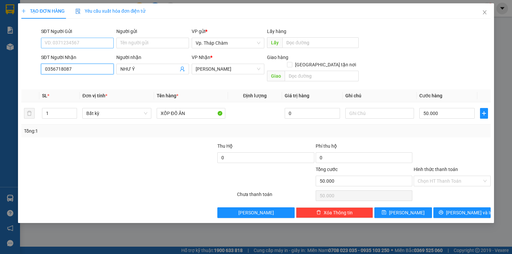
type input "0356718087"
click at [80, 44] on input "SĐT Người Gửi" at bounding box center [77, 43] width 73 height 11
type input "0902909472"
click at [130, 45] on input "Người gửi" at bounding box center [152, 43] width 73 height 11
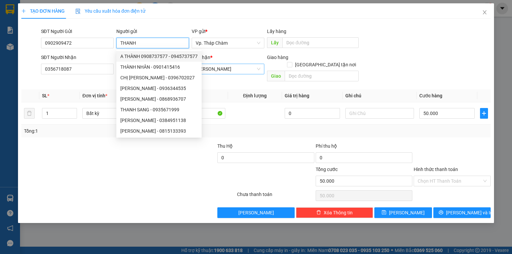
drag, startPoint x: 212, startPoint y: 67, endPoint x: 213, endPoint y: 71, distance: 3.5
click at [212, 68] on span "[PERSON_NAME]" at bounding box center [228, 69] width 65 height 10
type input "THANH"
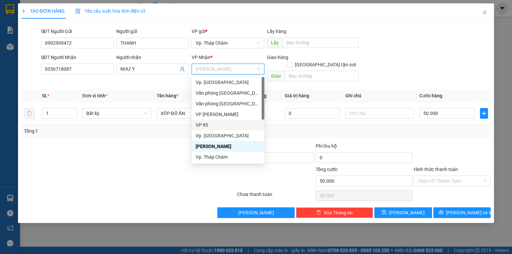
click at [208, 123] on div "VP 95" at bounding box center [228, 124] width 65 height 7
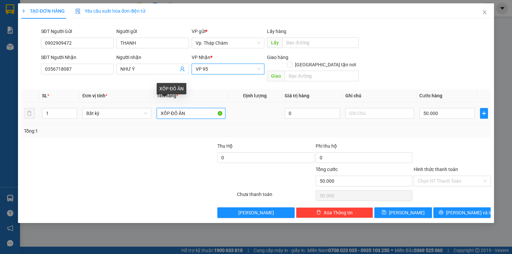
click at [171, 108] on input "XỐP ĐỒ ĂN" at bounding box center [191, 113] width 69 height 11
type input "XỐP TRẮNG ĐỒ ĂN"
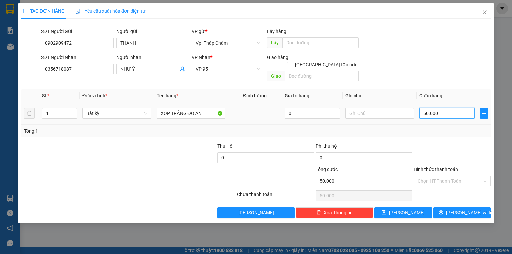
click at [448, 108] on input "50.000" at bounding box center [446, 113] width 55 height 11
type input "0"
type input "4"
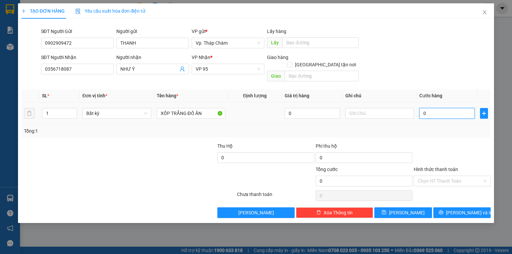
type input "4"
type input "04"
type input "40"
type input "040"
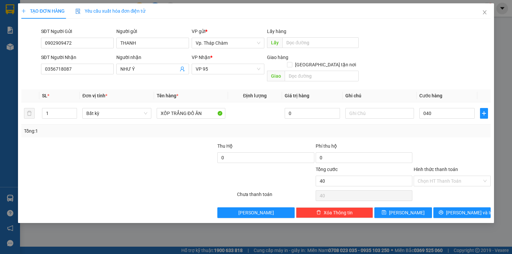
type input "40.000"
drag, startPoint x: 447, startPoint y: 135, endPoint x: 443, endPoint y: 149, distance: 14.9
click at [447, 142] on div at bounding box center [452, 153] width 78 height 23
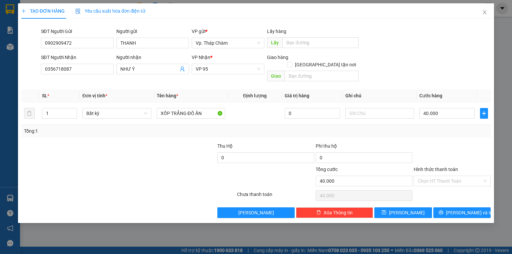
click at [439, 179] on div "Hình thức thanh toán Chọn HT Thanh Toán" at bounding box center [452, 177] width 77 height 23
click at [439, 177] on input "Hình thức thanh toán" at bounding box center [450, 181] width 64 height 10
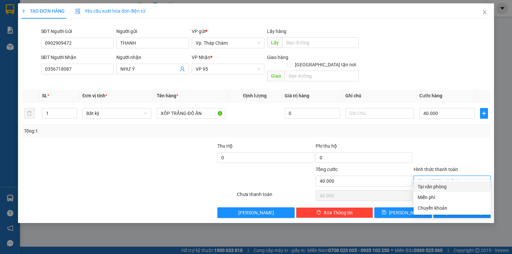
click at [441, 187] on div "Tại văn phòng" at bounding box center [452, 186] width 69 height 7
type input "0"
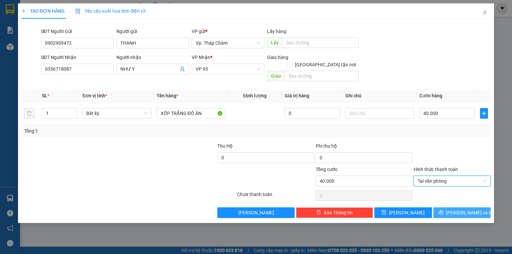
click at [465, 209] on span "[PERSON_NAME] và In" at bounding box center [469, 212] width 47 height 7
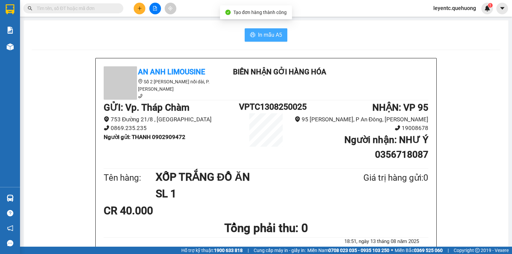
click at [267, 40] on button "In mẫu A5" at bounding box center [266, 34] width 43 height 13
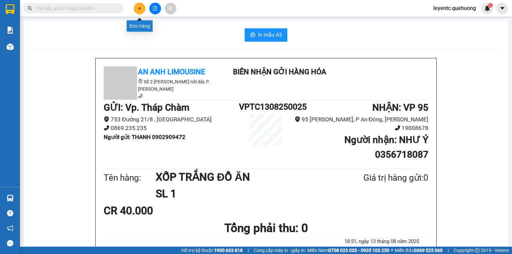
click at [138, 9] on icon "plus" at bounding box center [139, 8] width 5 height 5
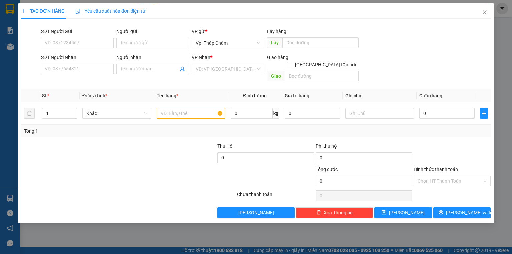
click at [95, 74] on div "SĐT Người Nhận VD: 0377654321" at bounding box center [77, 65] width 73 height 23
click at [95, 69] on input "SĐT Người Nhận" at bounding box center [77, 69] width 73 height 11
click at [92, 64] on input "SĐT Người Nhận" at bounding box center [77, 69] width 73 height 11
click at [73, 72] on input "SĐT Người Nhận" at bounding box center [77, 69] width 73 height 11
click at [212, 72] on input "search" at bounding box center [226, 69] width 60 height 10
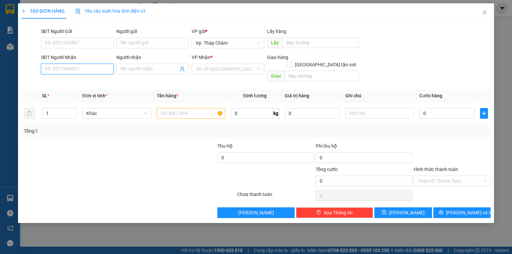
click at [99, 68] on input "SĐT Người Nhận" at bounding box center [77, 69] width 73 height 11
click at [85, 171] on div at bounding box center [89, 177] width 137 height 23
click at [64, 68] on input "037999" at bounding box center [77, 69] width 73 height 11
click at [64, 84] on div "0379995119 - THY" at bounding box center [77, 82] width 65 height 7
type input "0379995119"
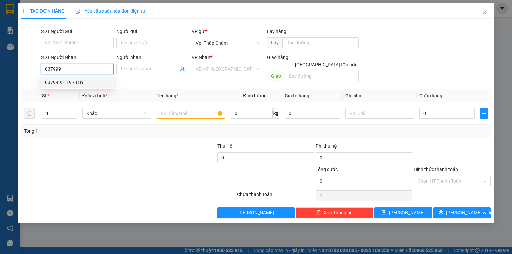
type input "THY"
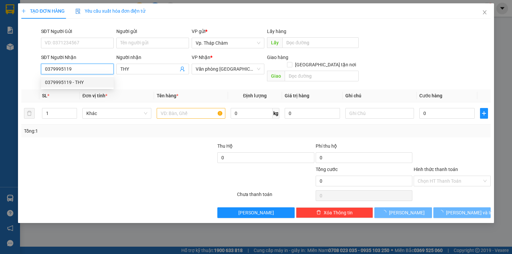
type input "50.000"
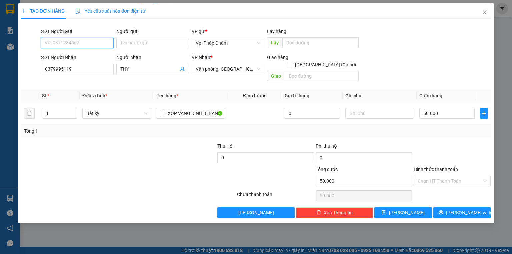
click at [99, 45] on input "SĐT Người Gửi" at bounding box center [77, 43] width 73 height 11
click at [78, 74] on div "0337099746 - BA" at bounding box center [78, 77] width 66 height 7
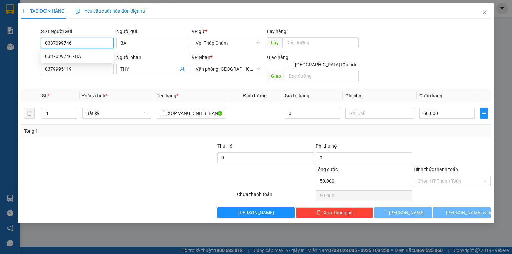
type input "0337099746"
type input "BA"
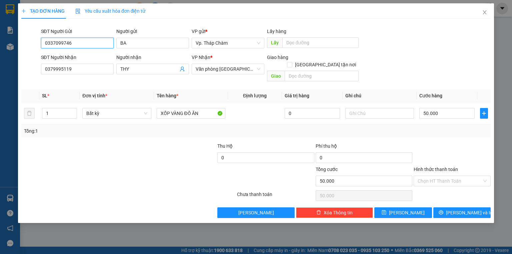
click at [61, 41] on input "0337099746" at bounding box center [77, 43] width 73 height 11
type input "0"
click at [130, 45] on input "BA" at bounding box center [152, 43] width 73 height 11
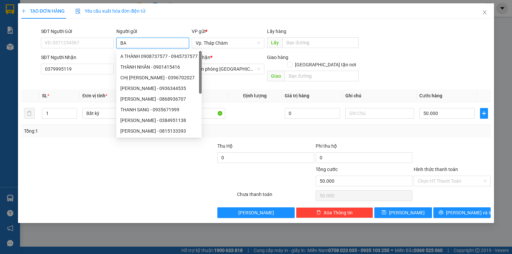
type input "B"
click at [89, 42] on input "SĐT Người Gửi" at bounding box center [77, 43] width 73 height 11
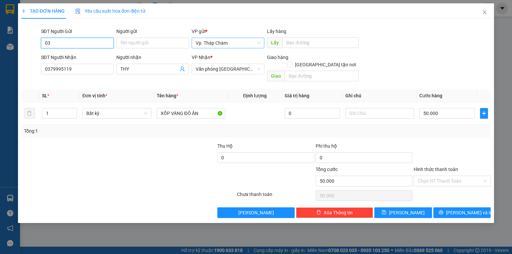
type input "0"
click at [88, 68] on input "0379995119" at bounding box center [77, 69] width 73 height 11
type input "0379995119"
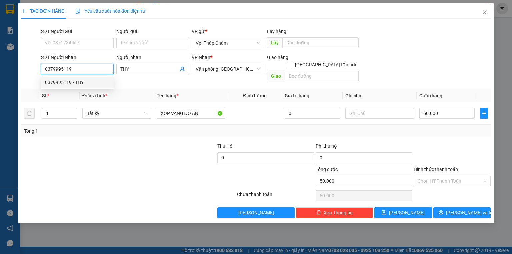
click at [71, 82] on div "0379995119 - THY" at bounding box center [77, 82] width 65 height 7
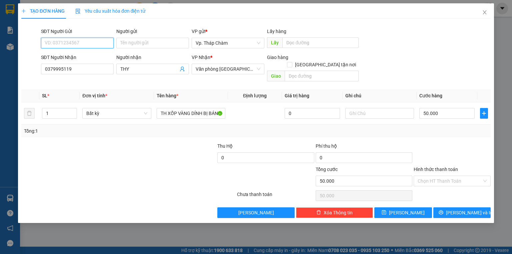
click at [87, 44] on input "SĐT Người Gửi" at bounding box center [77, 43] width 73 height 11
click at [83, 77] on div "0337099746 - BA" at bounding box center [78, 77] width 66 height 7
type input "0337099746"
type input "BA"
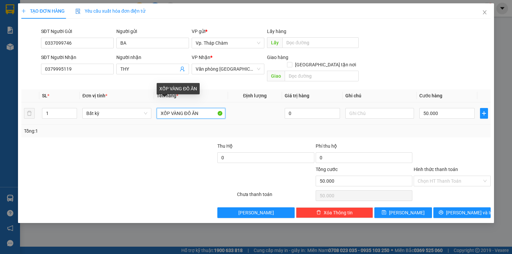
drag, startPoint x: 184, startPoint y: 107, endPoint x: 204, endPoint y: 107, distance: 20.0
click at [204, 108] on input "XỐP VÀNG ĐỒ ĂN" at bounding box center [191, 113] width 69 height 11
type input "XỐP VÀNG DÍNH BỊ BÁNH TRÁNG"
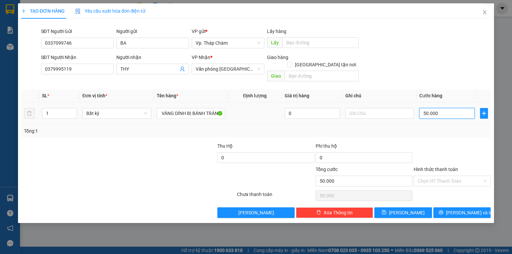
scroll to position [0, 0]
click at [458, 108] on input "50.000" at bounding box center [446, 113] width 55 height 11
type input "0"
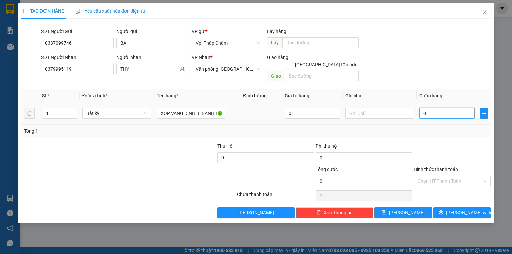
type input "6"
type input "060"
type input "60"
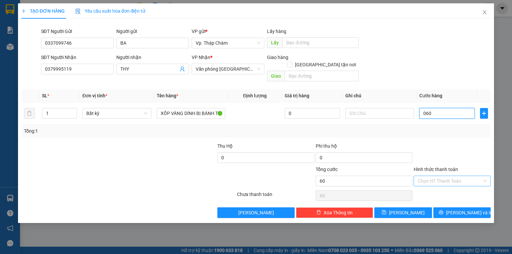
type input "060"
click at [455, 176] on input "Hình thức thanh toán" at bounding box center [450, 181] width 64 height 10
type input "60.000"
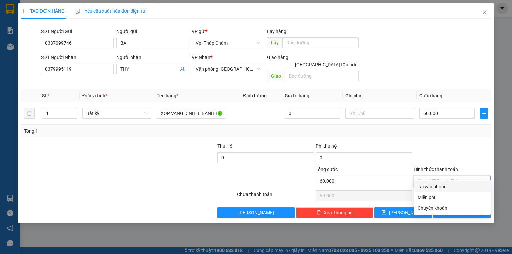
click at [446, 184] on div "Tại văn phòng" at bounding box center [452, 186] width 69 height 7
type input "0"
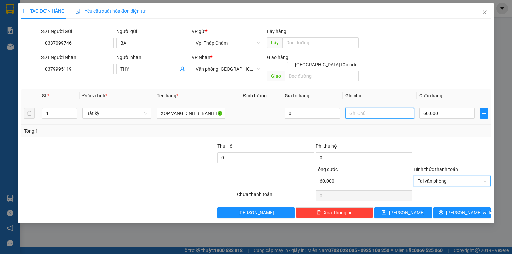
click at [357, 108] on input "text" at bounding box center [379, 113] width 69 height 11
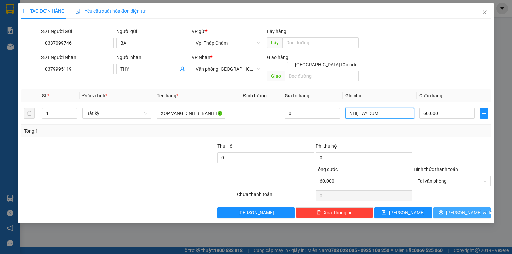
type input "NHẸ TAY DÙM E"
click at [461, 209] on span "[PERSON_NAME] và In" at bounding box center [469, 212] width 47 height 7
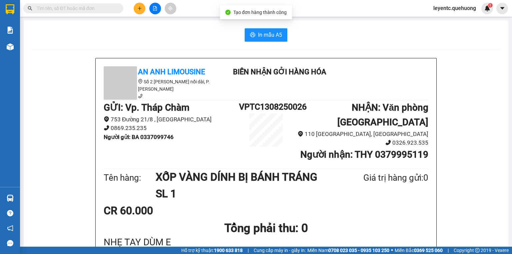
click at [291, 32] on div "In mẫu A5" at bounding box center [266, 34] width 469 height 13
click at [284, 35] on button "In mẫu A5" at bounding box center [266, 34] width 43 height 13
click at [112, 37] on div "In mẫu A5" at bounding box center [266, 34] width 469 height 13
click at [138, 13] on button at bounding box center [140, 9] width 12 height 12
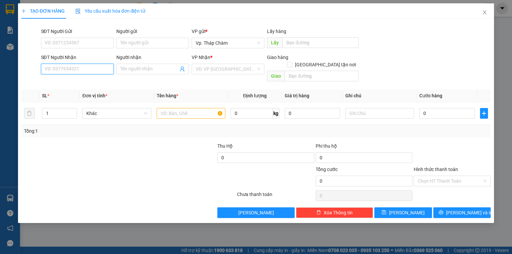
click at [88, 71] on input "SĐT Người Nhận" at bounding box center [77, 69] width 73 height 11
type input "0909776729"
click at [78, 81] on div "0909776729 - HẠNH" at bounding box center [77, 82] width 65 height 7
type input "HẠNH"
type input "30.000"
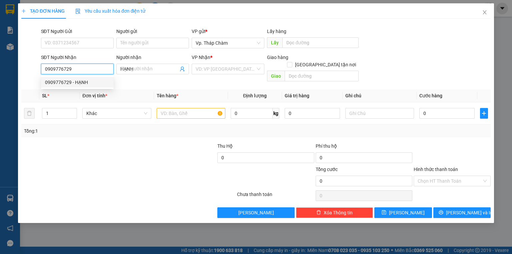
type input "30.000"
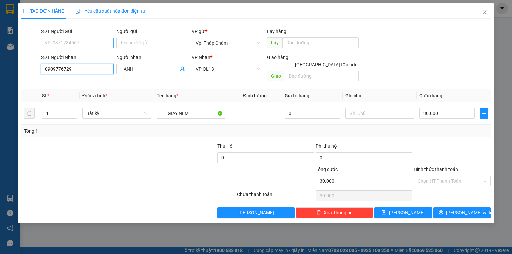
type input "0909776729"
click at [92, 44] on input "SĐT Người Gửi" at bounding box center [77, 43] width 73 height 11
click at [84, 56] on div "null NEM CHẢ ĐỊNH Y" at bounding box center [77, 56] width 65 height 7
drag, startPoint x: 179, startPoint y: 105, endPoint x: 138, endPoint y: 111, distance: 40.8
click at [138, 111] on tr "1 Bất kỳ TH GIẤY NEM 0 30.000" at bounding box center [255, 113] width 469 height 22
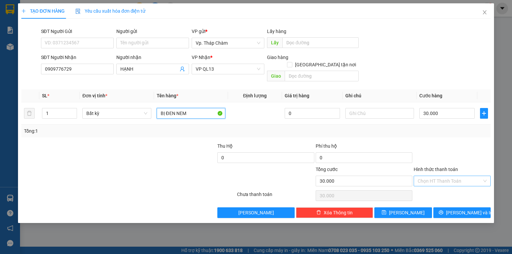
type input "BỊ ĐEN NEM"
click at [445, 177] on input "Hình thức thanh toán" at bounding box center [450, 181] width 64 height 10
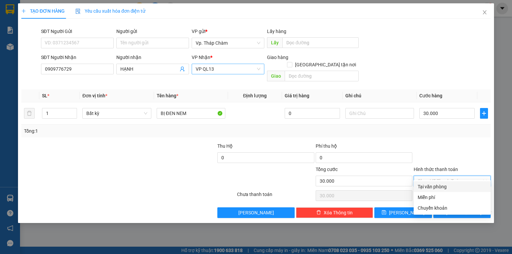
click at [214, 68] on span "VP QL13" at bounding box center [228, 69] width 65 height 10
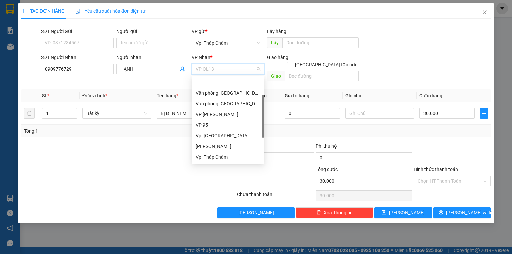
scroll to position [21, 0]
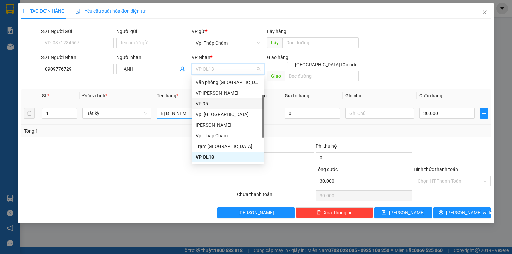
click at [214, 102] on div "VP 95" at bounding box center [228, 103] width 65 height 7
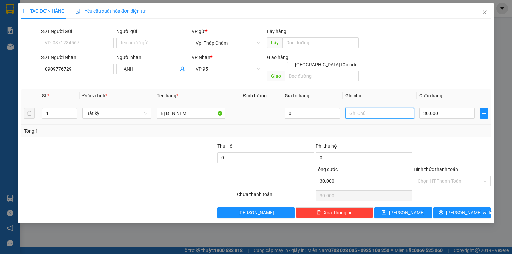
click at [389, 108] on input "text" at bounding box center [379, 113] width 69 height 11
click at [456, 176] on input "Hình thức thanh toán" at bounding box center [450, 181] width 64 height 10
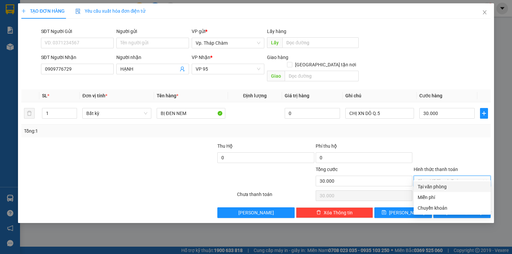
drag, startPoint x: 457, startPoint y: 184, endPoint x: 464, endPoint y: 203, distance: 20.3
click at [457, 184] on div "Tại văn phòng" at bounding box center [452, 186] width 69 height 7
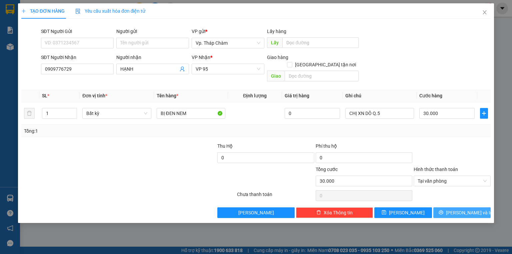
click at [459, 209] on span "[PERSON_NAME] và In" at bounding box center [469, 212] width 47 height 7
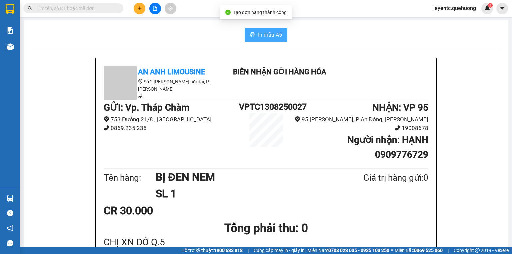
click at [276, 33] on span "In mẫu A5" at bounding box center [270, 35] width 24 height 8
click at [140, 10] on icon "plus" at bounding box center [139, 8] width 5 height 5
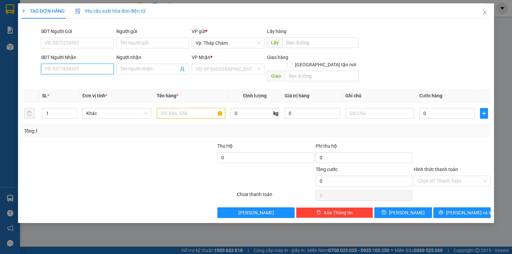
click at [79, 71] on input "SĐT Người Nhận" at bounding box center [77, 69] width 73 height 11
click at [87, 71] on input "SĐT Người Nhận" at bounding box center [77, 69] width 73 height 11
click at [65, 80] on div "0979465224 - HẠNH" at bounding box center [77, 82] width 65 height 7
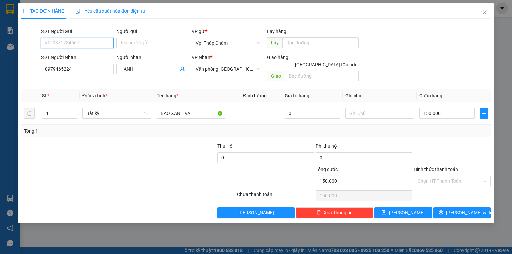
click at [84, 46] on input "SĐT Người Gửi" at bounding box center [77, 43] width 73 height 11
click at [58, 69] on input "0979465224" at bounding box center [77, 69] width 73 height 11
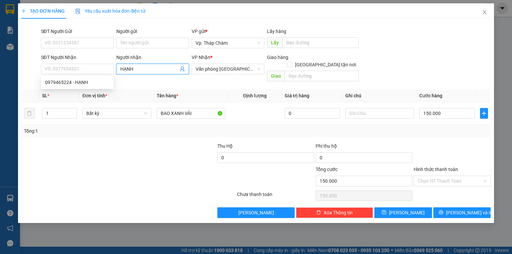
click at [128, 68] on input "HẠNH" at bounding box center [149, 68] width 58 height 7
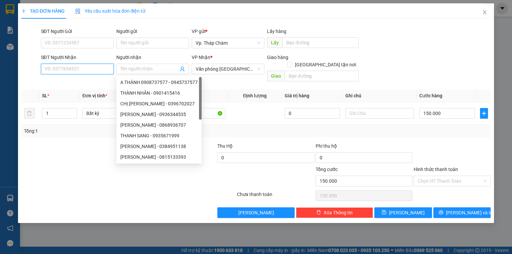
click at [85, 67] on input "SĐT Người Nhận" at bounding box center [77, 69] width 73 height 11
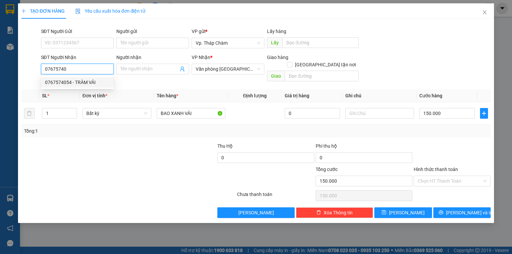
click at [77, 83] on div "0767574054 - TRÂM VẢI" at bounding box center [77, 82] width 65 height 7
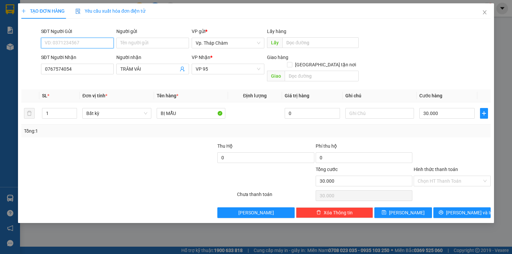
click at [72, 46] on input "SĐT Người Gửi" at bounding box center [77, 43] width 73 height 11
click at [128, 166] on div at bounding box center [89, 177] width 137 height 23
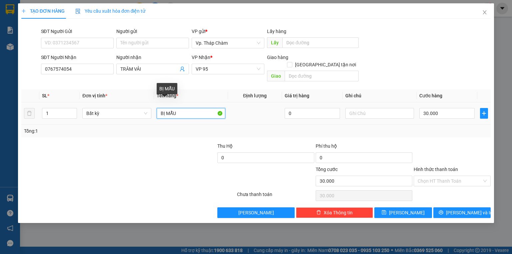
drag, startPoint x: 165, startPoint y: 105, endPoint x: 181, endPoint y: 103, distance: 15.8
click at [181, 108] on input "BỊ MẪU" at bounding box center [191, 113] width 69 height 11
click at [160, 108] on input "BỊ ĐEN" at bounding box center [191, 113] width 69 height 11
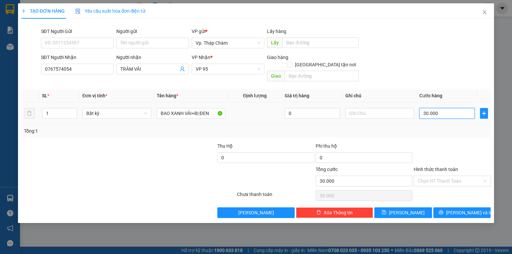
click at [441, 108] on input "30.000" at bounding box center [446, 113] width 55 height 11
click at [75, 110] on span "up" at bounding box center [73, 112] width 4 height 4
click at [73, 111] on icon "up" at bounding box center [73, 112] width 2 height 2
click at [445, 176] on input "Hình thức thanh toán" at bounding box center [450, 181] width 64 height 10
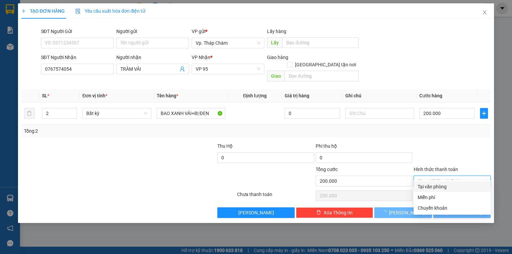
click at [446, 183] on div "Tại văn phòng" at bounding box center [452, 186] width 69 height 7
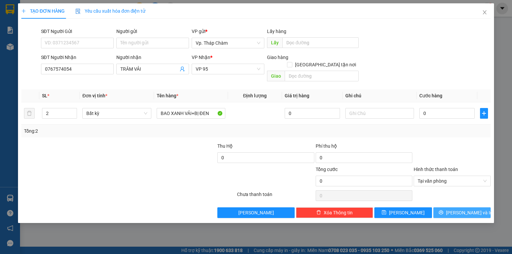
click at [448, 207] on button "[PERSON_NAME] và In" at bounding box center [462, 212] width 58 height 11
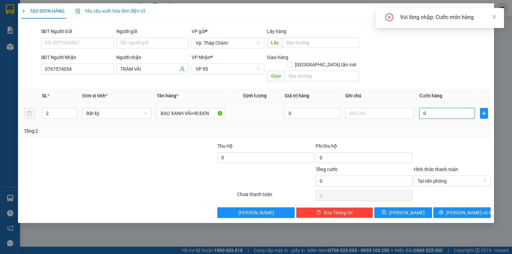
click at [449, 108] on input "0" at bounding box center [446, 113] width 55 height 11
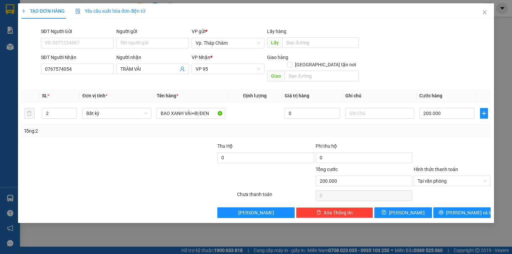
click at [455, 189] on div at bounding box center [452, 195] width 78 height 13
click at [456, 197] on div "Transit Pickup Surcharge Ids Transit Deliver Surcharge Ids Transit Deliver Surc…" at bounding box center [255, 121] width 469 height 194
click at [457, 209] on span "[PERSON_NAME] và In" at bounding box center [469, 212] width 47 height 7
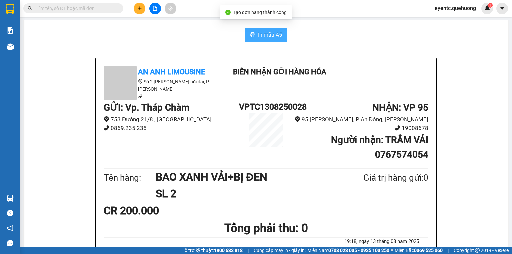
click at [268, 35] on span "In mẫu A5" at bounding box center [270, 35] width 24 height 8
click at [267, 33] on span "In mẫu A5" at bounding box center [270, 35] width 24 height 8
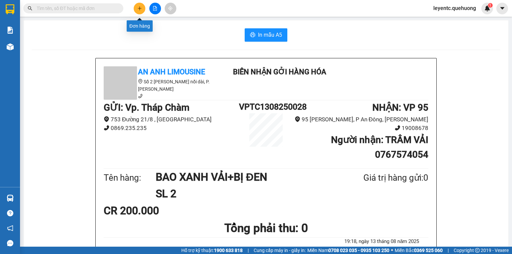
click at [135, 9] on button at bounding box center [140, 9] width 12 height 12
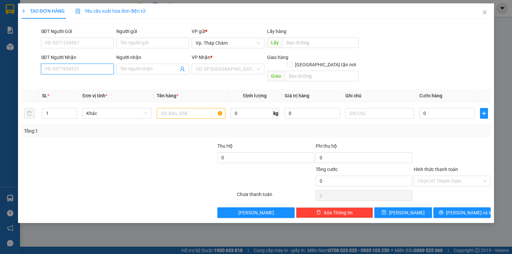
click at [85, 70] on input "SĐT Người Nhận" at bounding box center [77, 69] width 73 height 11
click at [86, 69] on input "SĐT Người Nhận" at bounding box center [77, 69] width 73 height 11
click at [62, 85] on div "0979465224 - HẠNH" at bounding box center [77, 82] width 65 height 7
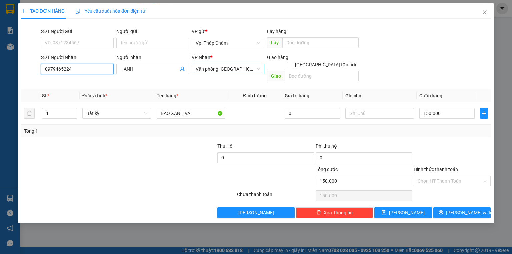
click at [226, 71] on span "Văn phòng [GEOGRAPHIC_DATA]" at bounding box center [228, 69] width 65 height 10
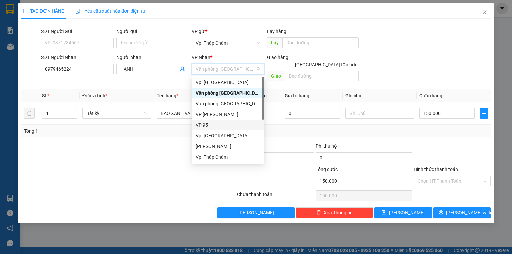
click at [211, 122] on div "VP 95" at bounding box center [228, 124] width 65 height 7
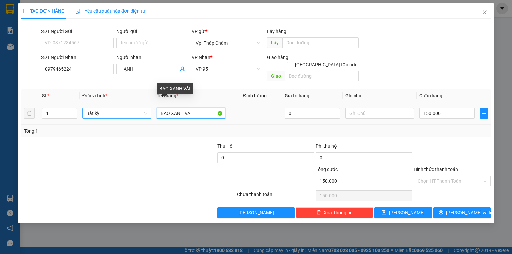
drag, startPoint x: 171, startPoint y: 106, endPoint x: 147, endPoint y: 109, distance: 23.9
click at [149, 109] on tr "1 Bất kỳ BAO XANH VẢI 0 150.000" at bounding box center [255, 113] width 469 height 22
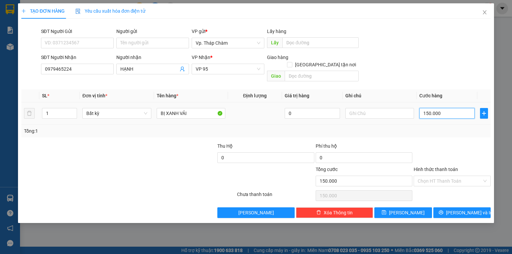
click at [453, 108] on input "150.000" at bounding box center [446, 113] width 55 height 11
drag, startPoint x: 435, startPoint y: 172, endPoint x: 435, endPoint y: 179, distance: 6.7
click at [435, 176] on input "Hình thức thanh toán" at bounding box center [450, 181] width 64 height 10
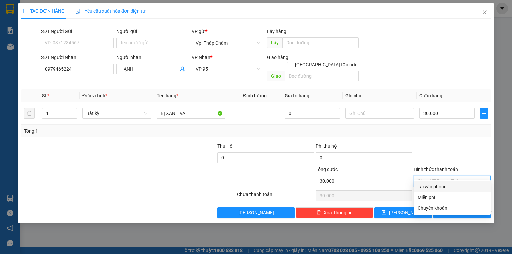
click at [435, 186] on div "Tại văn phòng" at bounding box center [452, 186] width 69 height 7
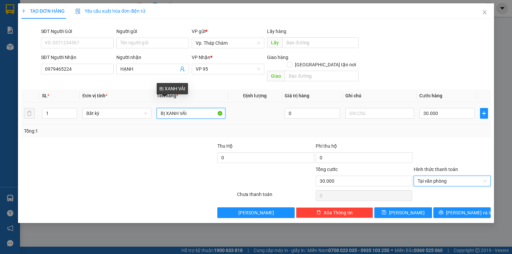
click at [191, 108] on input "BỊ XANH VẢI" at bounding box center [191, 113] width 69 height 11
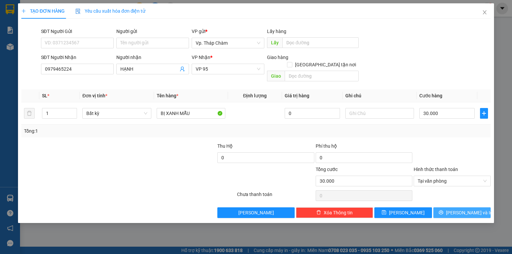
click at [470, 209] on span "[PERSON_NAME] và In" at bounding box center [469, 212] width 47 height 7
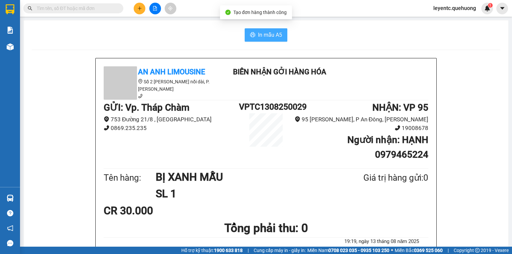
click at [274, 36] on span "In mẫu A5" at bounding box center [270, 35] width 24 height 8
click at [335, 200] on div "Tên hàng: BỊ XANH MẪU SL 1 Giá trị hàng gửi: 0" at bounding box center [266, 186] width 325 height 34
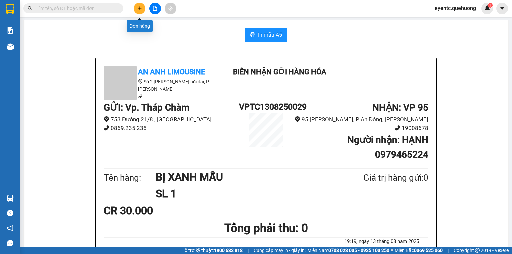
click at [139, 11] on button at bounding box center [140, 9] width 12 height 12
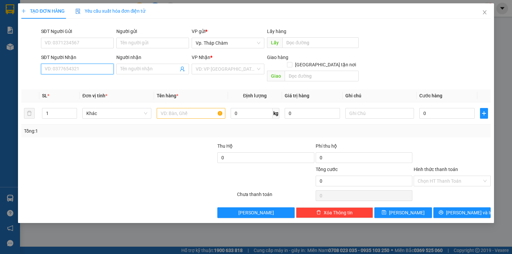
click at [101, 67] on input "SĐT Người Nhận" at bounding box center [77, 69] width 73 height 11
click at [141, 67] on input "Người nhận" at bounding box center [149, 68] width 58 height 7
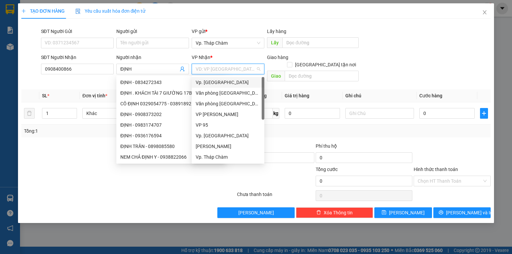
click at [209, 68] on input "search" at bounding box center [226, 69] width 60 height 10
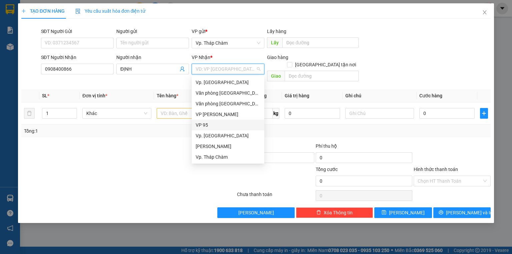
click at [207, 124] on div "VP 95" at bounding box center [228, 124] width 65 height 7
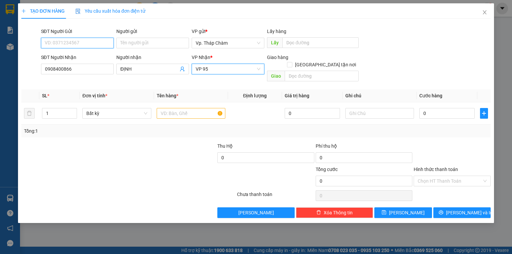
click at [85, 41] on input "SĐT Người Gửi" at bounding box center [77, 43] width 73 height 11
click at [96, 55] on div "0974942369 - CHÂU" at bounding box center [77, 56] width 65 height 7
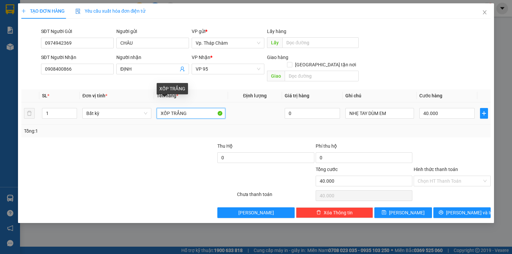
click at [171, 108] on input "XỐP TRẮNG" at bounding box center [191, 113] width 69 height 11
click at [177, 108] on input "text" at bounding box center [191, 113] width 69 height 11
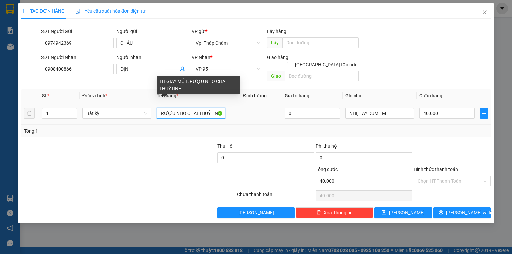
click at [209, 108] on input "TH GIẤY MỨT, RƯỢU NHO CHAI THUỶTINH" at bounding box center [191, 113] width 69 height 11
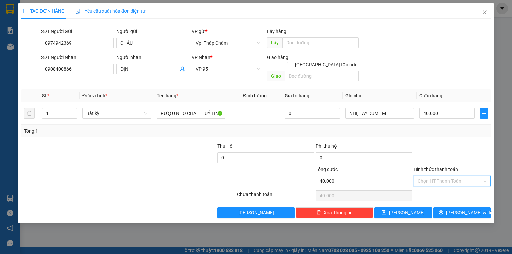
scroll to position [0, 0]
drag, startPoint x: 450, startPoint y: 171, endPoint x: 450, endPoint y: 180, distance: 8.7
click at [450, 176] on input "Hình thức thanh toán" at bounding box center [450, 181] width 64 height 10
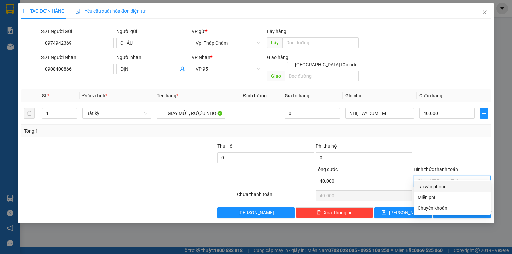
click at [449, 181] on div "Tại văn phòng" at bounding box center [452, 186] width 77 height 11
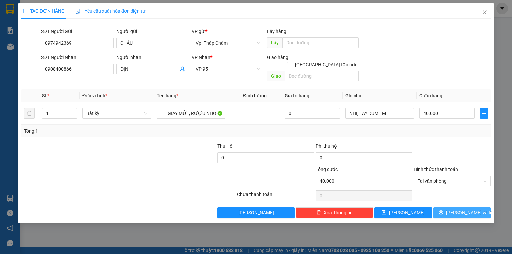
click at [465, 209] on span "[PERSON_NAME] và In" at bounding box center [469, 212] width 47 height 7
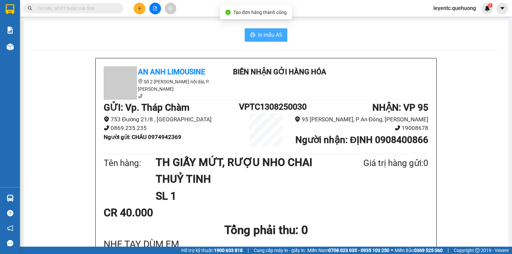
click at [269, 39] on span "In mẫu A5" at bounding box center [270, 35] width 24 height 8
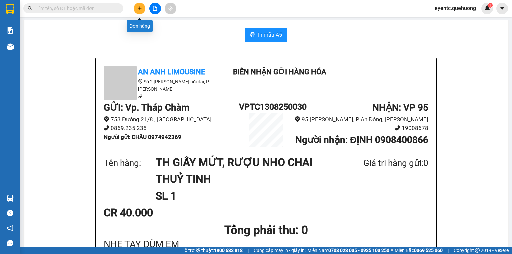
click at [138, 10] on icon "plus" at bounding box center [139, 8] width 5 height 5
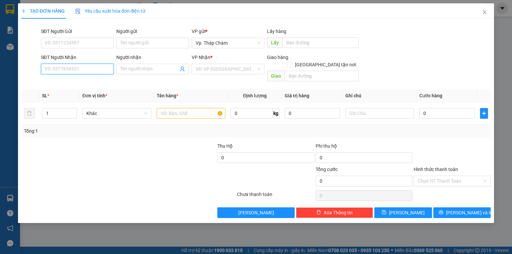
click at [86, 72] on input "SĐT Người Nhận" at bounding box center [77, 69] width 73 height 11
click at [75, 85] on div "0903350721 - NHIỄU" at bounding box center [77, 82] width 65 height 7
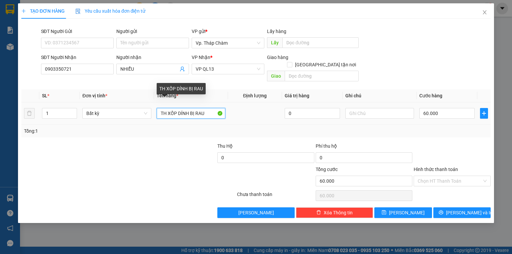
drag, startPoint x: 177, startPoint y: 107, endPoint x: 208, endPoint y: 107, distance: 31.0
click at [208, 108] on input "TH XỐP DÍNH BỊ RAU" at bounding box center [191, 113] width 69 height 11
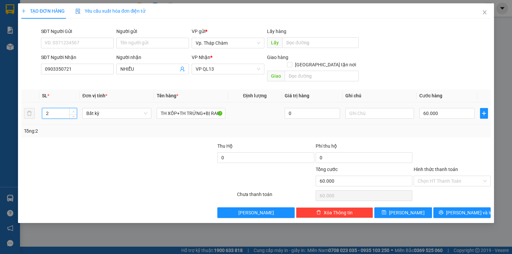
click at [74, 111] on icon "up" at bounding box center [73, 112] width 2 height 2
drag, startPoint x: 345, startPoint y: 207, endPoint x: 326, endPoint y: 195, distance: 22.3
click at [345, 209] on span "Xóa Thông tin" at bounding box center [338, 212] width 29 height 7
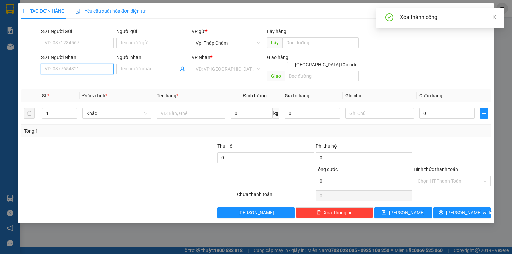
click at [82, 69] on input "SĐT Người Nhận" at bounding box center [77, 69] width 73 height 11
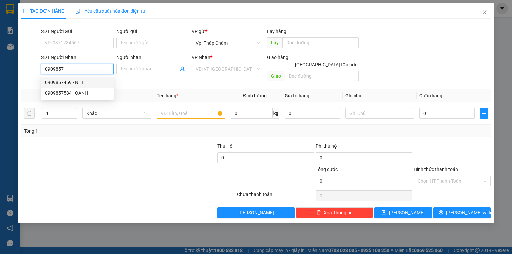
click at [79, 79] on div "0909857459 - NHI" at bounding box center [77, 82] width 65 height 7
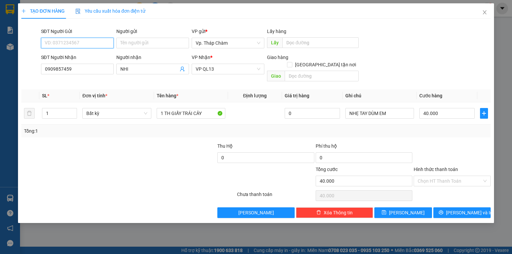
click at [68, 39] on input "SĐT Người Gửi" at bounding box center [77, 43] width 73 height 11
click at [64, 68] on div "0925462106 - HÀ" at bounding box center [77, 66] width 65 height 7
drag, startPoint x: 163, startPoint y: 106, endPoint x: 115, endPoint y: 96, distance: 49.4
click at [114, 102] on tr "1 Bất kỳ 1 TH GIẤY TRÁI CÂY 0 NHẸ TAY DÙM EM 40.000" at bounding box center [255, 113] width 469 height 22
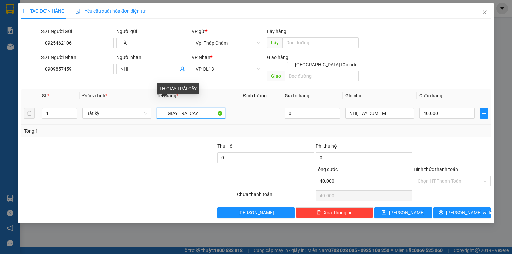
click at [161, 108] on input "TH GIẤY TRÁI CÂY" at bounding box center [191, 113] width 69 height 11
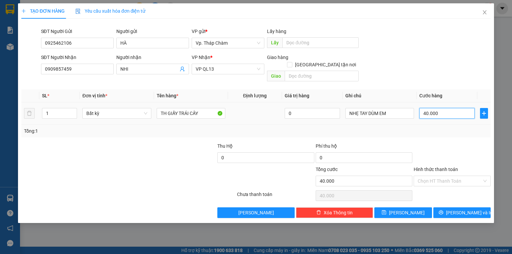
click at [438, 108] on input "40.000" at bounding box center [446, 113] width 55 height 11
click at [451, 177] on input "Hình thức thanh toán" at bounding box center [450, 181] width 64 height 10
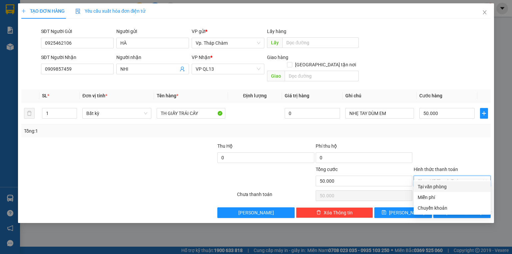
click at [452, 188] on div "Tại văn phòng" at bounding box center [452, 186] width 69 height 7
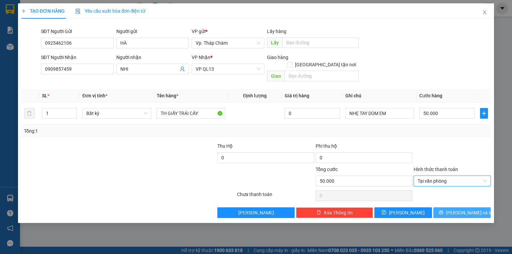
click at [464, 209] on span "[PERSON_NAME] và In" at bounding box center [469, 212] width 47 height 7
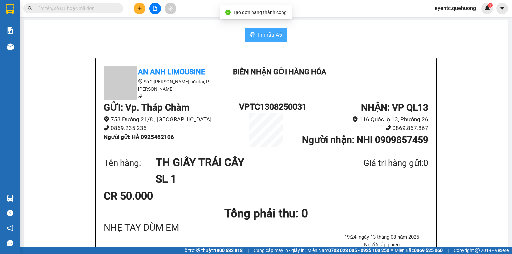
click at [267, 36] on span "In mẫu A5" at bounding box center [270, 35] width 24 height 8
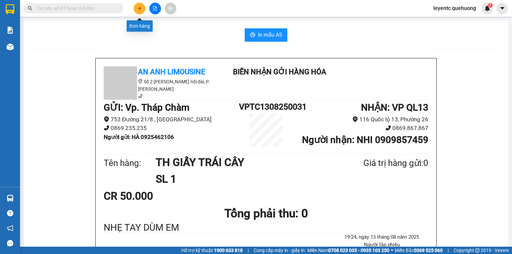
click at [136, 8] on button at bounding box center [140, 9] width 12 height 12
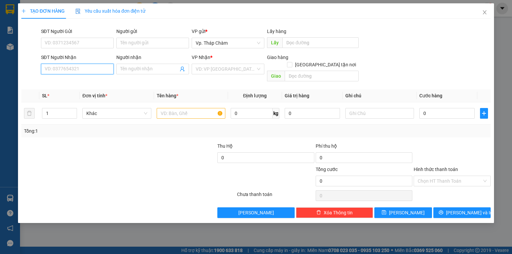
click at [87, 67] on input "SĐT Người Nhận" at bounding box center [77, 69] width 73 height 11
click at [87, 80] on div "0938821796 - THIÊN ÂN" at bounding box center [77, 82] width 65 height 7
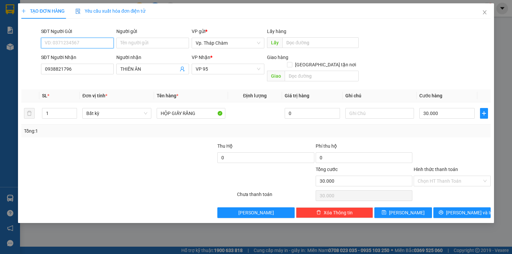
click at [77, 43] on input "SĐT Người Gửi" at bounding box center [77, 43] width 73 height 11
click at [78, 57] on div "0932097988 - NK THƯƠNG BÍCH" at bounding box center [80, 56] width 70 height 7
click at [436, 176] on input "Hình thức thanh toán" at bounding box center [450, 181] width 64 height 10
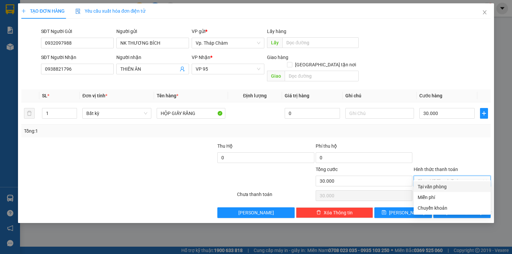
click at [441, 181] on div "Transit Pickup Surcharge Ids Transit Deliver Surcharge Ids Transit Deliver Surc…" at bounding box center [255, 121] width 469 height 194
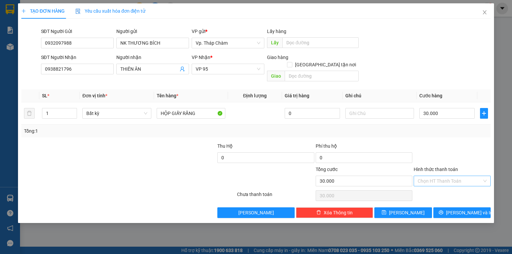
click at [455, 176] on input "Hình thức thanh toán" at bounding box center [450, 181] width 64 height 10
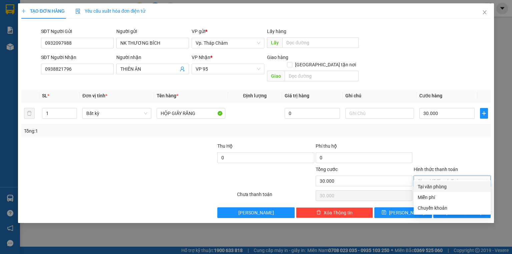
click at [453, 183] on div "Tại văn phòng" at bounding box center [452, 186] width 69 height 7
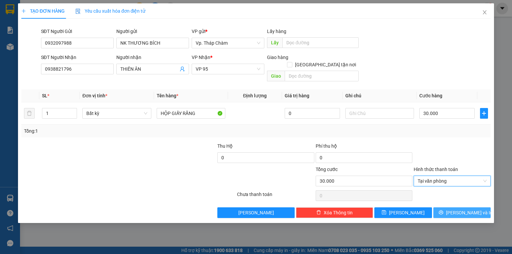
click at [469, 209] on span "[PERSON_NAME] và In" at bounding box center [469, 212] width 47 height 7
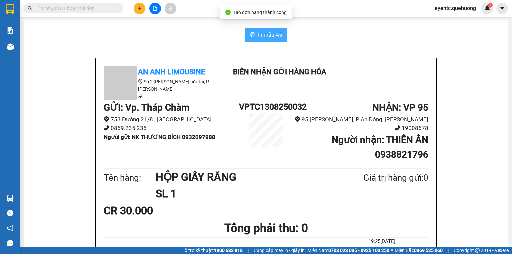
click at [258, 36] on span "In mẫu A5" at bounding box center [270, 35] width 24 height 8
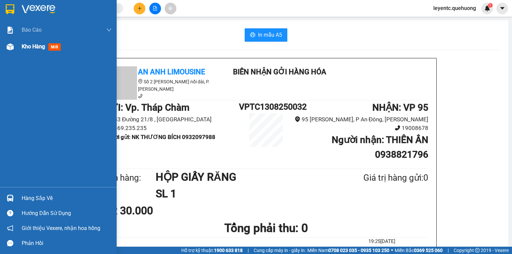
click at [9, 47] on img at bounding box center [10, 46] width 7 height 7
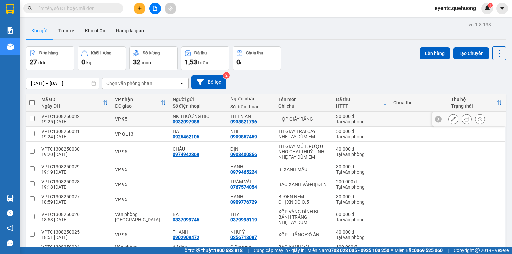
click at [451, 117] on icon at bounding box center [453, 119] width 5 height 5
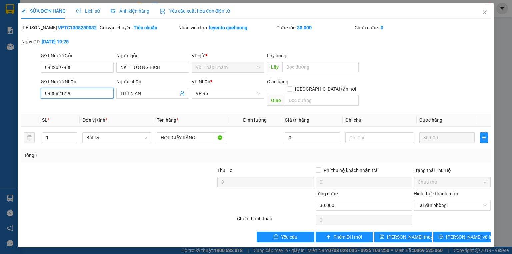
click at [61, 93] on input "0938821796" at bounding box center [77, 93] width 73 height 11
click at [60, 68] on input "0932097988" at bounding box center [77, 67] width 73 height 11
click at [484, 13] on icon "close" at bounding box center [484, 12] width 5 height 5
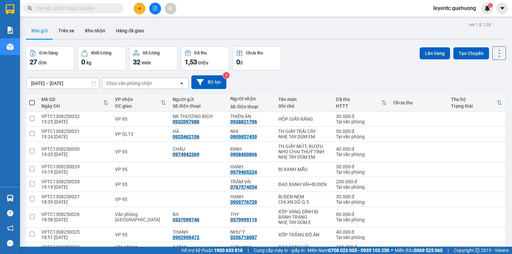
paste input "0932097988"
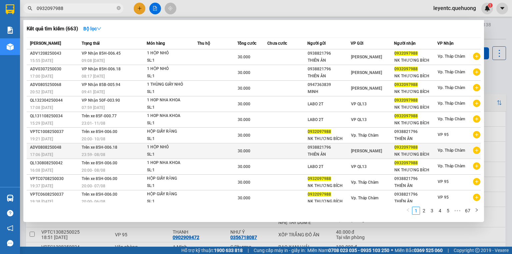
scroll to position [1, 0]
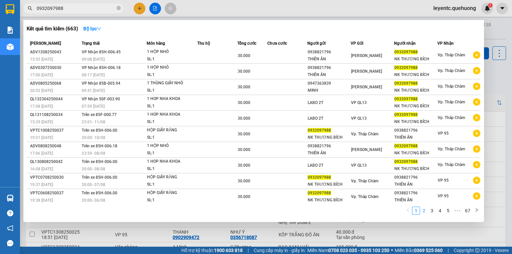
click at [425, 211] on link "2" at bounding box center [423, 210] width 7 height 7
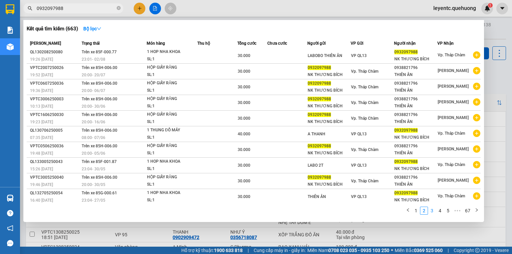
click at [432, 212] on link "3" at bounding box center [431, 210] width 7 height 7
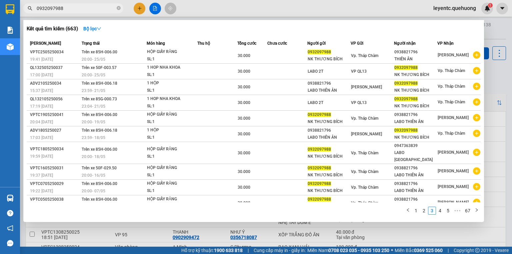
click at [140, 10] on div at bounding box center [256, 127] width 512 height 254
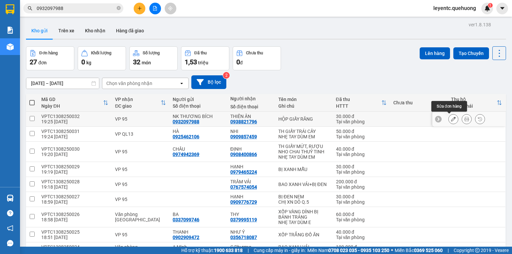
click at [451, 119] on icon at bounding box center [453, 119] width 5 height 5
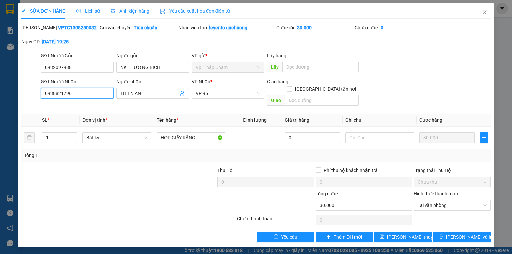
click at [59, 94] on input "0938821796" at bounding box center [77, 93] width 73 height 11
click at [143, 113] on div "Total Paid Fee 30.000 Total UnPaid Fee 0 Cash Collection Total Fee Mã ĐH: VPTC1…" at bounding box center [255, 133] width 469 height 218
click at [138, 95] on input "THIÊN ÂN" at bounding box center [149, 93] width 58 height 7
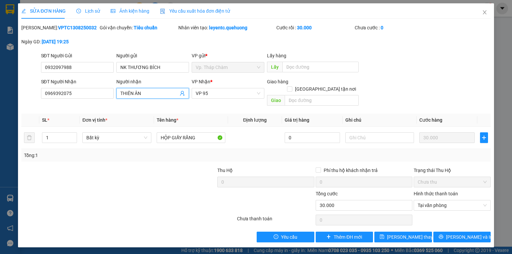
click at [138, 95] on input "THIÊN ÂN" at bounding box center [149, 93] width 58 height 7
click at [219, 95] on span "VP 95" at bounding box center [228, 93] width 65 height 10
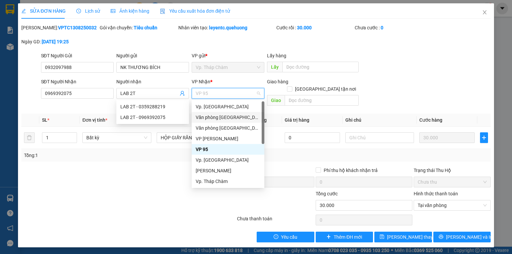
scroll to position [53, 0]
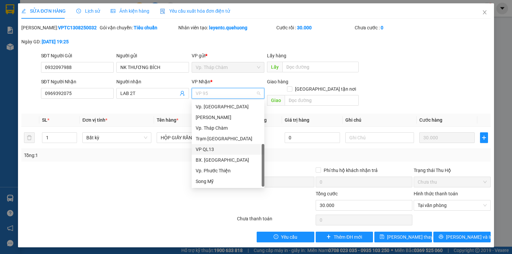
click at [223, 148] on div "VP QL13" at bounding box center [228, 149] width 65 height 7
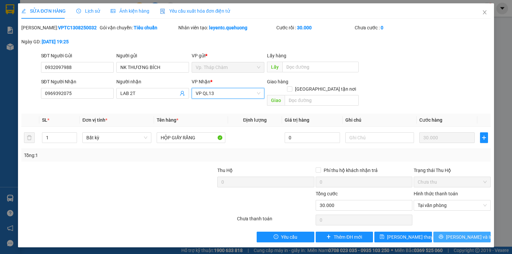
click at [464, 233] on span "[PERSON_NAME] và In" at bounding box center [469, 236] width 47 height 7
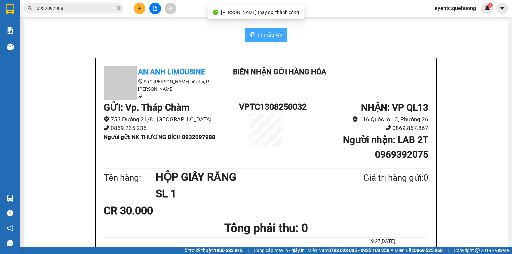
click at [251, 37] on icon "printer" at bounding box center [252, 34] width 5 height 5
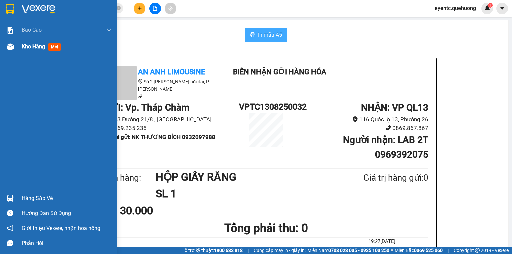
click at [32, 49] on span "Kho hàng" at bounding box center [33, 46] width 23 height 6
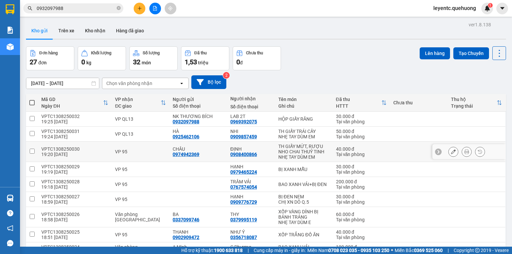
scroll to position [53, 0]
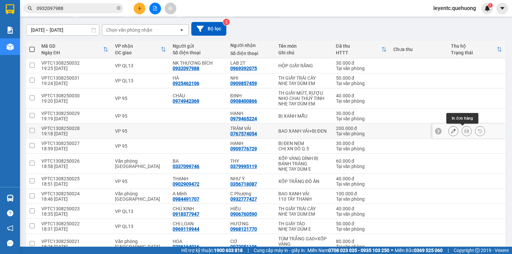
click at [464, 131] on icon at bounding box center [466, 131] width 5 height 5
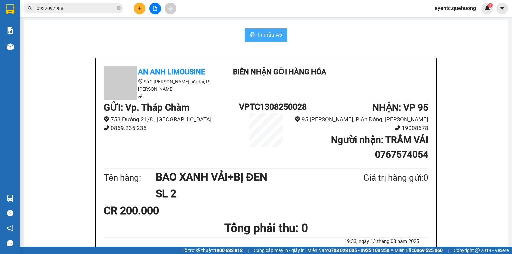
click at [260, 33] on span "In mẫu A5" at bounding box center [270, 35] width 24 height 8
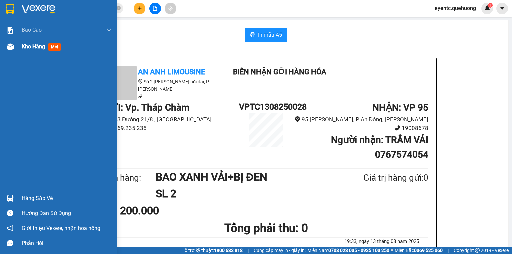
click at [10, 47] on img at bounding box center [10, 46] width 7 height 7
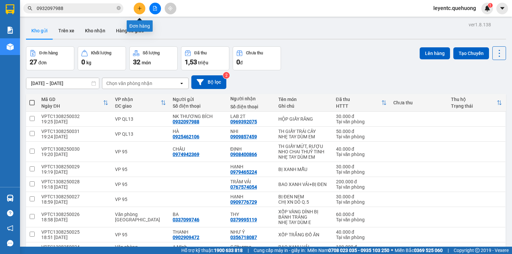
click at [139, 7] on icon "plus" at bounding box center [139, 8] width 5 height 5
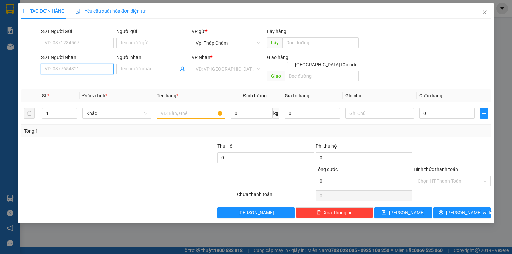
click at [105, 70] on input "SĐT Người Nhận" at bounding box center [77, 69] width 73 height 11
click at [87, 81] on div "0369765438 - [PERSON_NAME]" at bounding box center [78, 82] width 66 height 7
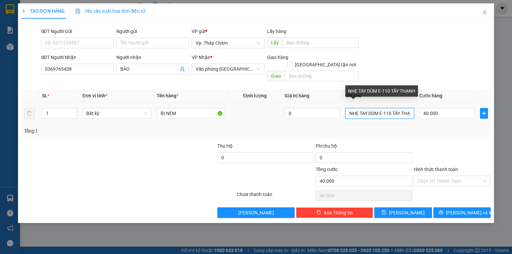
scroll to position [0, 7]
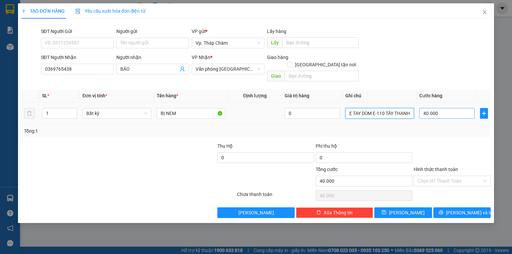
drag, startPoint x: 383, startPoint y: 107, endPoint x: 425, endPoint y: 101, distance: 42.0
click at [425, 102] on tr "1 Bất kỳ BỊ NEM 0 NHẸ TAY DÙM E-110 TÂY THẠNH 40.000" at bounding box center [255, 113] width 469 height 22
click at [457, 176] on input "Hình thức thanh toán" at bounding box center [450, 181] width 64 height 10
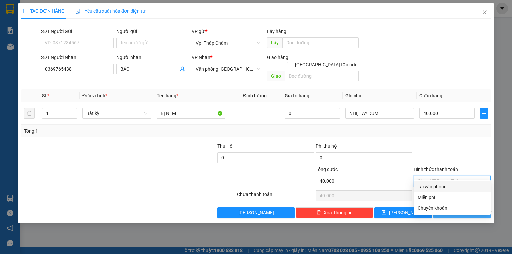
drag, startPoint x: 445, startPoint y: 186, endPoint x: 472, endPoint y: 206, distance: 33.3
click at [445, 188] on div "Tại văn phòng" at bounding box center [452, 186] width 69 height 7
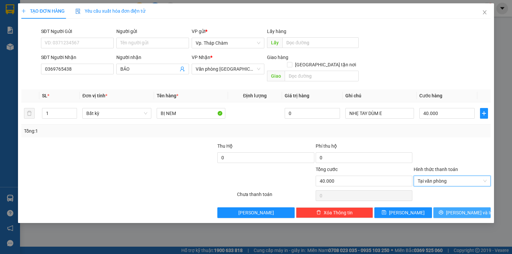
click at [468, 209] on span "[PERSON_NAME] và In" at bounding box center [469, 212] width 47 height 7
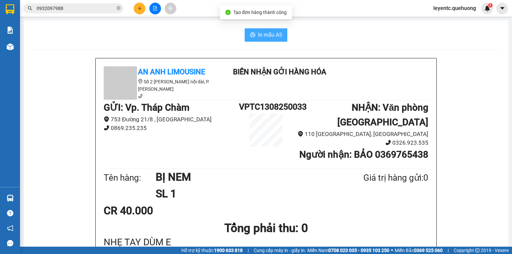
click at [263, 37] on span "In mẫu A5" at bounding box center [270, 35] width 24 height 8
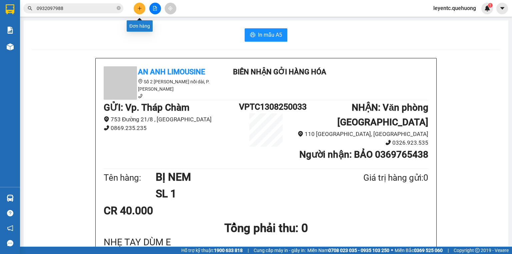
click at [138, 4] on button at bounding box center [140, 9] width 12 height 12
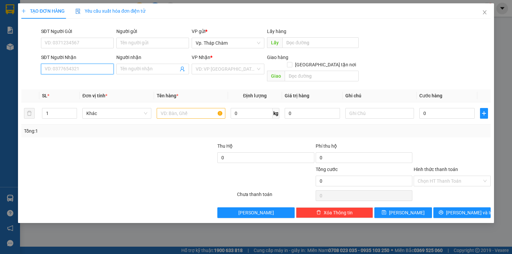
click at [77, 71] on input "SĐT Người Nhận" at bounding box center [77, 69] width 73 height 11
click at [81, 80] on div "0903350721 - NHIỄU" at bounding box center [77, 82] width 65 height 7
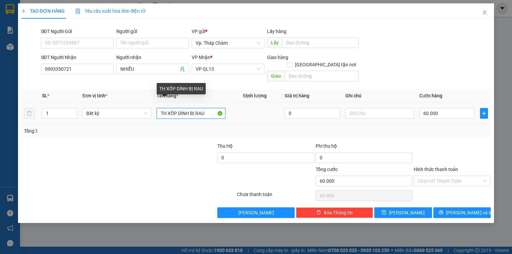
drag, startPoint x: 176, startPoint y: 103, endPoint x: 219, endPoint y: 106, distance: 43.1
click at [219, 108] on input "TH XỐP DÍNH BỊ RAU" at bounding box center [191, 113] width 69 height 11
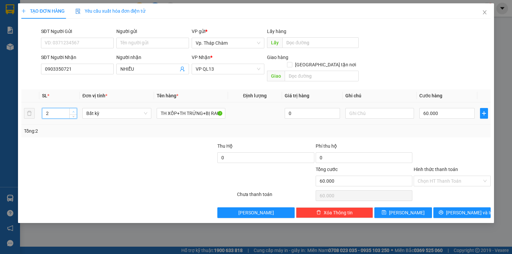
click at [74, 111] on icon "up" at bounding box center [73, 112] width 2 height 2
click at [447, 108] on input "60.000" at bounding box center [446, 113] width 55 height 11
click at [435, 134] on div "Transit Pickup Surcharge Ids Transit Deliver Surcharge Ids Transit Deliver Surc…" at bounding box center [255, 121] width 469 height 194
click at [433, 176] on input "Hình thức thanh toán" at bounding box center [450, 181] width 64 height 10
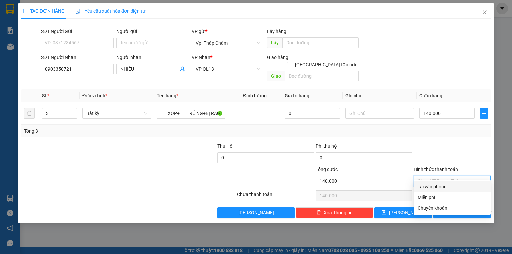
click at [435, 183] on div "Tại văn phòng" at bounding box center [452, 186] width 69 height 7
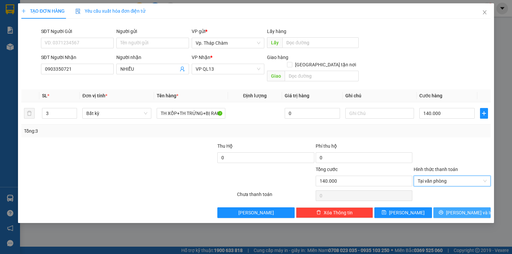
click at [464, 209] on span "[PERSON_NAME] và In" at bounding box center [469, 212] width 47 height 7
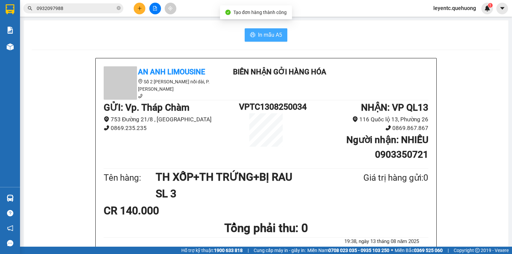
click at [265, 31] on span "In mẫu A5" at bounding box center [270, 35] width 24 height 8
click at [139, 9] on icon "plus" at bounding box center [139, 8] width 0 height 4
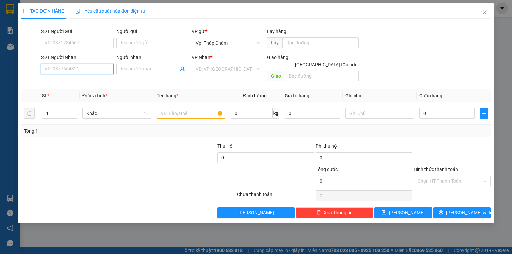
click at [103, 66] on input "SĐT Người Nhận" at bounding box center [77, 69] width 73 height 11
click at [84, 69] on input "SĐT Người Nhận" at bounding box center [77, 69] width 73 height 11
click at [75, 81] on div "0919224151 - HIỀN" at bounding box center [77, 82] width 65 height 7
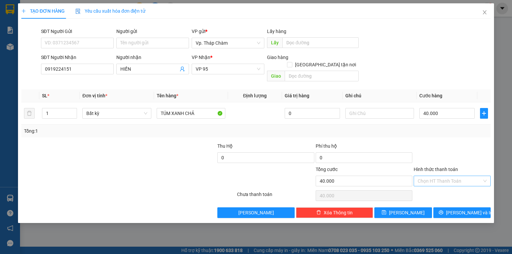
click at [440, 176] on input "Hình thức thanh toán" at bounding box center [450, 181] width 64 height 10
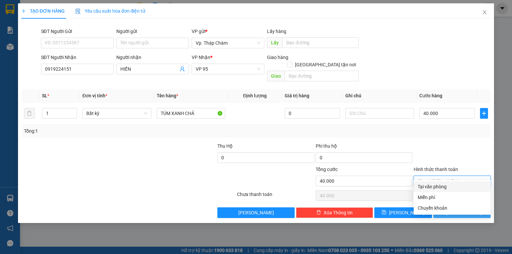
drag, startPoint x: 447, startPoint y: 184, endPoint x: 471, endPoint y: 201, distance: 30.2
click at [448, 185] on div "Tại văn phòng" at bounding box center [452, 186] width 69 height 7
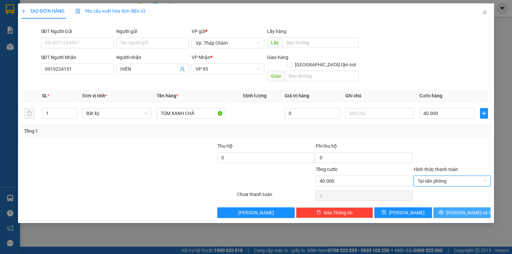
click at [479, 207] on button "[PERSON_NAME] và In" at bounding box center [462, 212] width 58 height 11
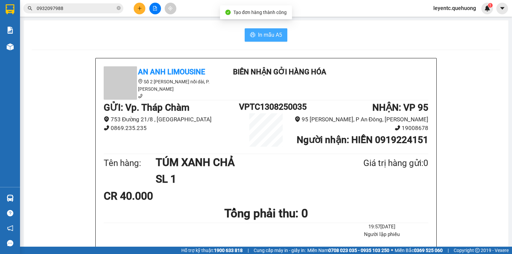
click at [251, 35] on icon "printer" at bounding box center [252, 34] width 5 height 5
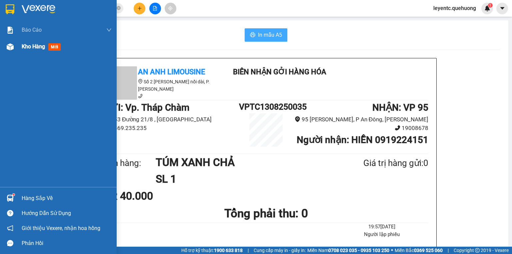
click at [39, 44] on span "Kho hàng" at bounding box center [33, 46] width 23 height 6
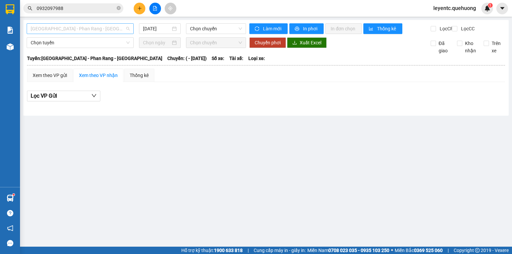
click at [107, 27] on span "[GEOGRAPHIC_DATA] - Phan Rang - [GEOGRAPHIC_DATA]" at bounding box center [80, 29] width 99 height 10
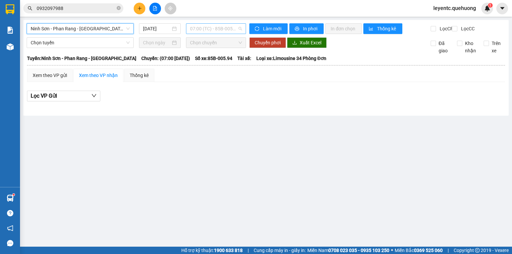
click at [196, 31] on span "07:00 (TC) - 85B-005.94" at bounding box center [216, 29] width 52 height 10
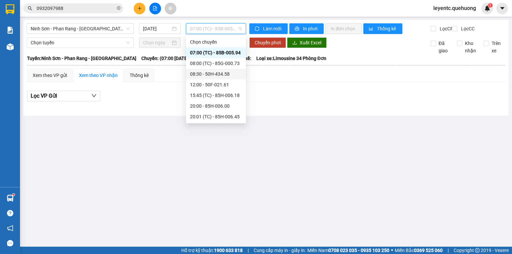
click at [211, 75] on div "08:30 - 50H-434.58" at bounding box center [216, 73] width 52 height 7
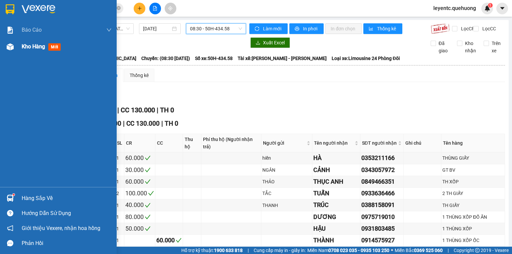
click at [11, 48] on img at bounding box center [10, 46] width 7 height 7
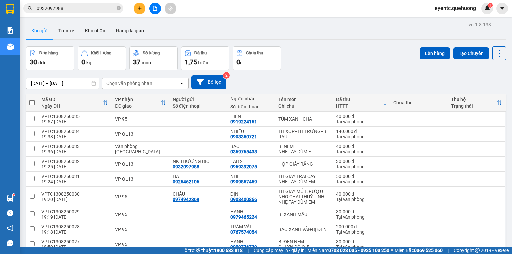
click at [326, 54] on div "Đơn hàng 30 đơn Khối lượng 0 kg Số lượng 37 món Đã thu 1,75 triệu Chưa thu 0 đ …" at bounding box center [266, 58] width 480 height 24
click at [118, 5] on span at bounding box center [119, 8] width 4 height 6
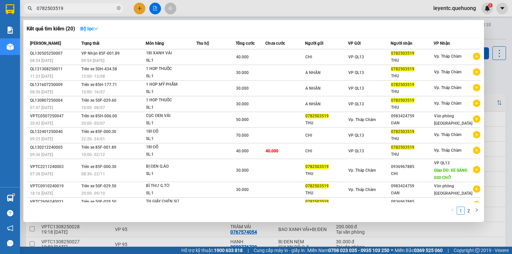
click at [497, 88] on div at bounding box center [256, 127] width 512 height 254
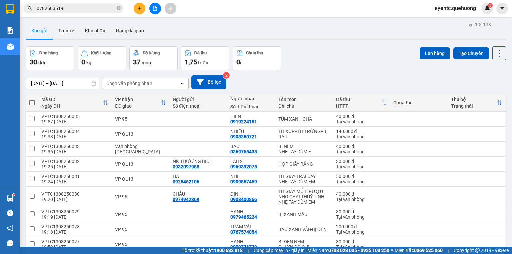
click at [31, 102] on span at bounding box center [31, 102] width 5 height 5
click at [32, 99] on input "checkbox" at bounding box center [32, 99] width 0 height 0
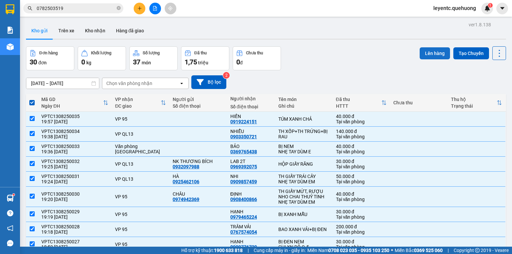
click at [436, 52] on button "Lên hàng" at bounding box center [435, 53] width 30 height 12
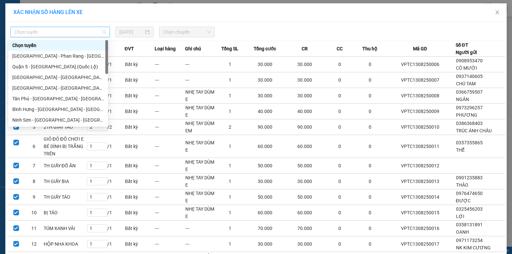
click at [51, 31] on span "Chọn tuyến" at bounding box center [60, 32] width 92 height 10
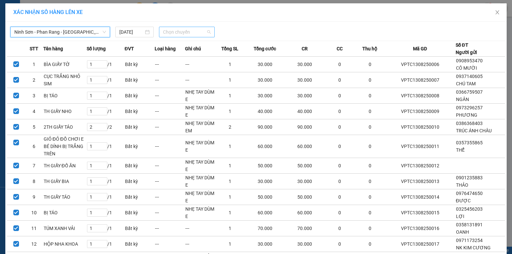
click at [176, 36] on span "Chọn chuyến" at bounding box center [187, 32] width 48 height 10
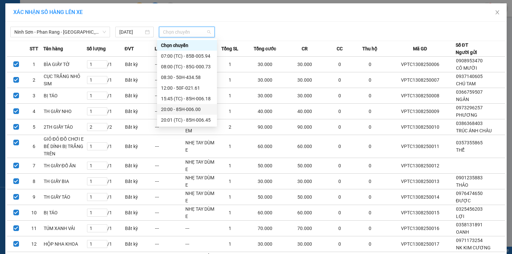
click at [188, 107] on div "20:00 - 85H-006.00" at bounding box center [187, 109] width 52 height 7
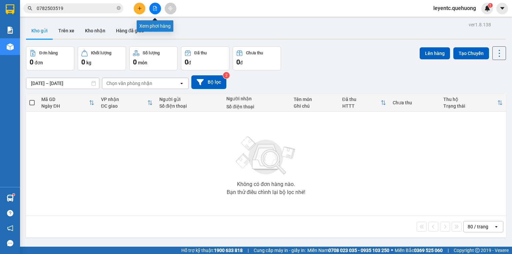
click at [158, 6] on button at bounding box center [155, 9] width 12 height 12
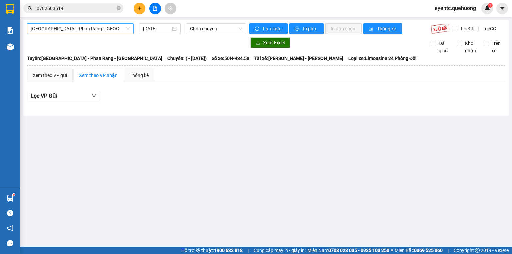
click at [103, 29] on span "[GEOGRAPHIC_DATA] - Phan Rang - [GEOGRAPHIC_DATA]" at bounding box center [80, 29] width 99 height 10
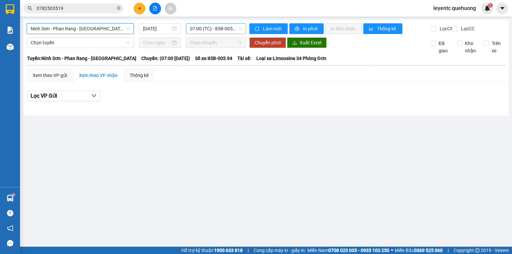
click at [209, 26] on span "07:00 (TC) - 85B-005.94" at bounding box center [216, 29] width 52 height 10
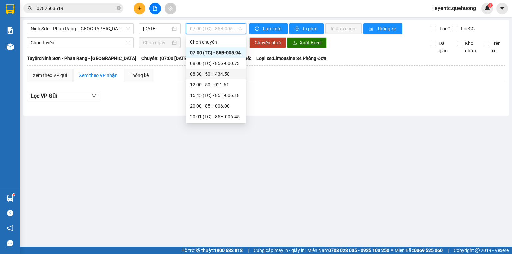
click at [217, 74] on div "08:30 - 50H-434.58" at bounding box center [216, 73] width 52 height 7
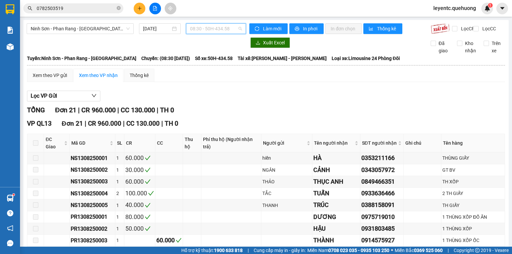
drag, startPoint x: 190, startPoint y: 27, endPoint x: 207, endPoint y: 35, distance: 19.4
click at [190, 27] on span "08:30 - 50H-434.58" at bounding box center [216, 29] width 52 height 10
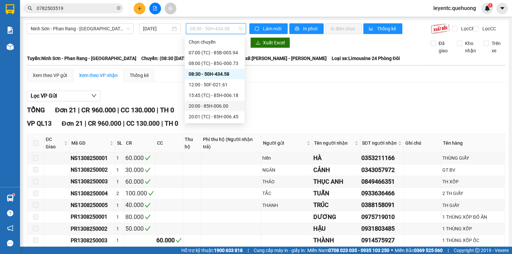
click at [222, 107] on div "20:00 - 85H-006.00" at bounding box center [215, 105] width 52 height 7
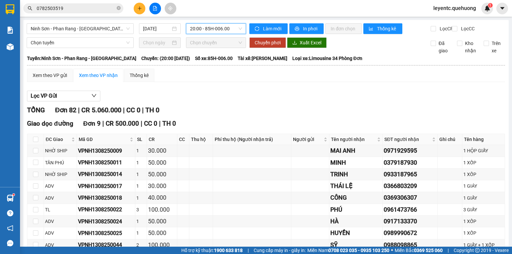
click at [58, 79] on div "Xem theo VP gửi" at bounding box center [50, 75] width 34 height 7
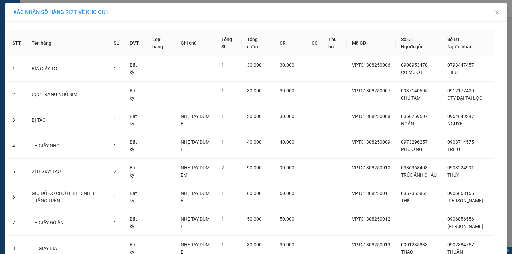
scroll to position [614, 0]
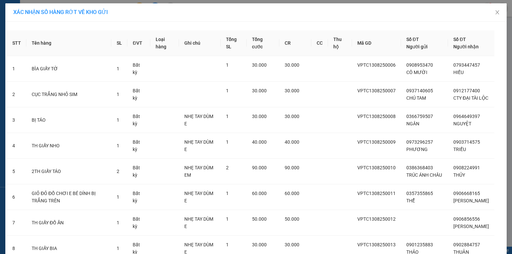
scroll to position [640, 0]
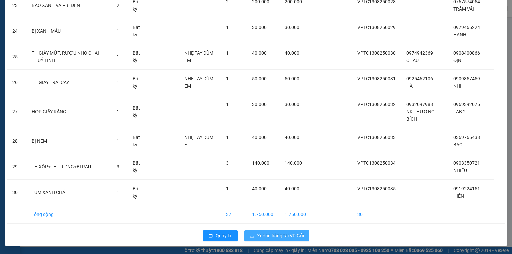
click at [263, 238] on span "Xuống hàng tại VP Gửi" at bounding box center [280, 235] width 47 height 7
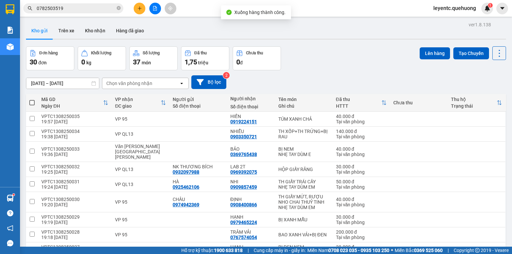
drag, startPoint x: 34, startPoint y: 101, endPoint x: 64, endPoint y: 105, distance: 30.7
click at [33, 102] on span at bounding box center [31, 102] width 5 height 5
click at [32, 99] on input "checkbox" at bounding box center [32, 99] width 0 height 0
checkbox input "true"
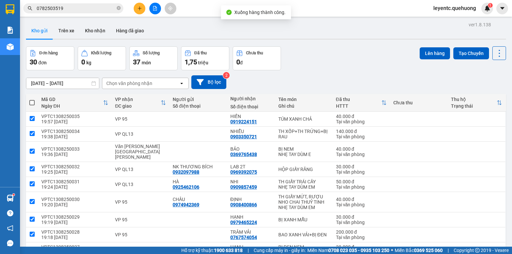
checkbox input "true"
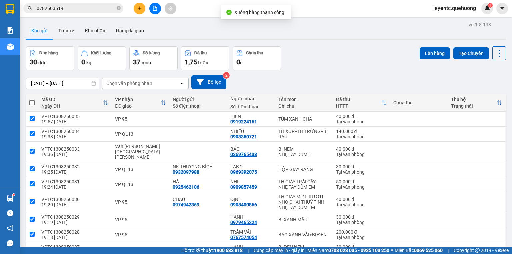
checkbox input "true"
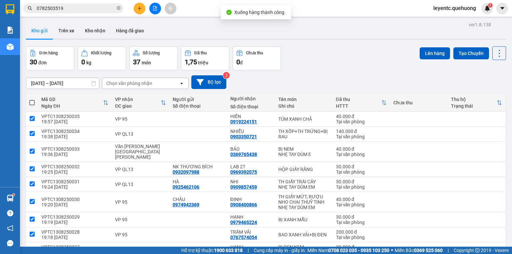
checkbox input "true"
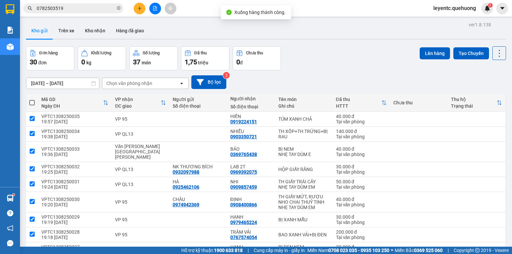
checkbox input "true"
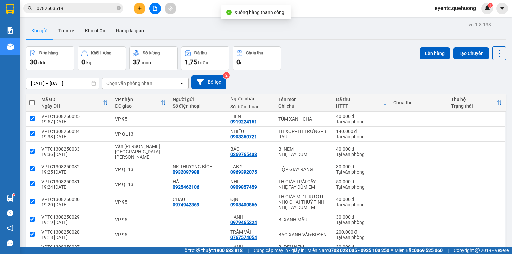
checkbox input "true"
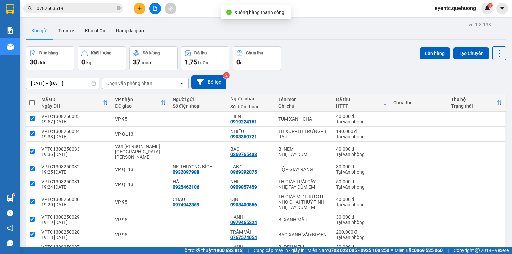
checkbox input "true"
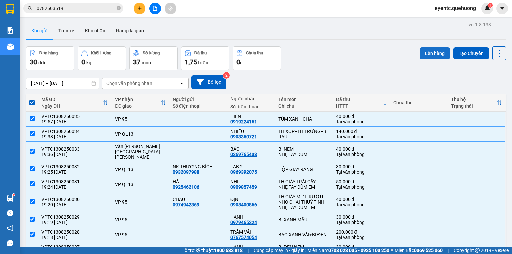
click at [436, 54] on button "Lên hàng" at bounding box center [435, 53] width 30 height 12
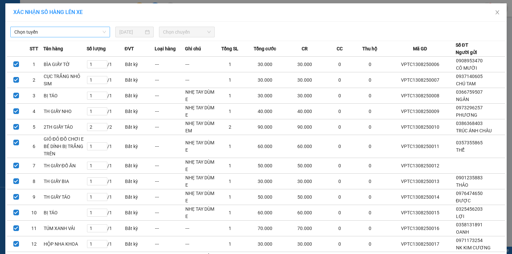
click at [71, 28] on span "Chọn tuyến" at bounding box center [60, 32] width 92 height 10
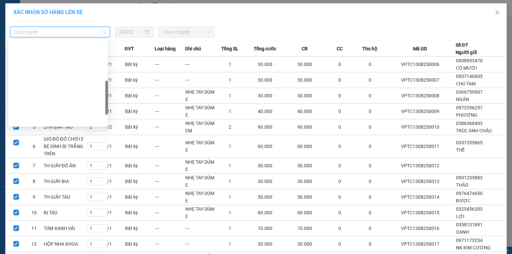
scroll to position [181, 0]
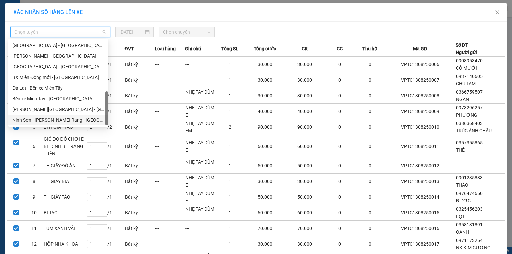
click at [66, 121] on div "Ninh Sơn - Phan Rang - [GEOGRAPHIC_DATA]" at bounding box center [58, 119] width 92 height 7
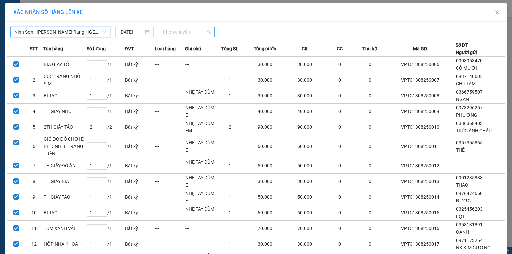
click at [182, 34] on span "Chọn chuyến" at bounding box center [187, 32] width 48 height 10
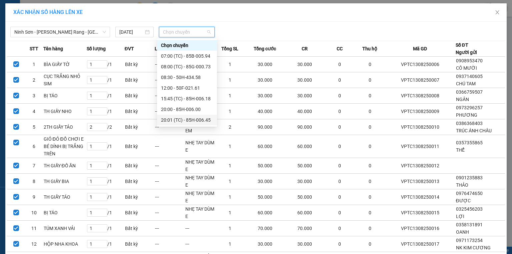
click at [191, 124] on div "20:01 (TC) - 85H-006.45" at bounding box center [187, 120] width 60 height 11
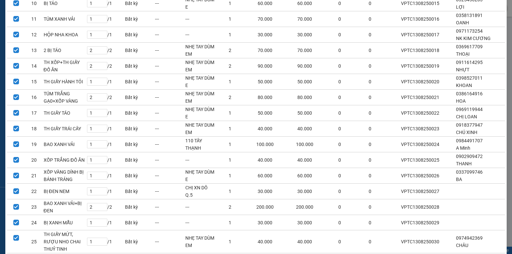
scroll to position [333, 0]
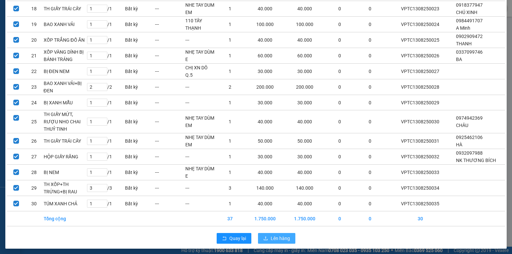
click at [286, 235] on span "Lên hàng" at bounding box center [280, 238] width 19 height 7
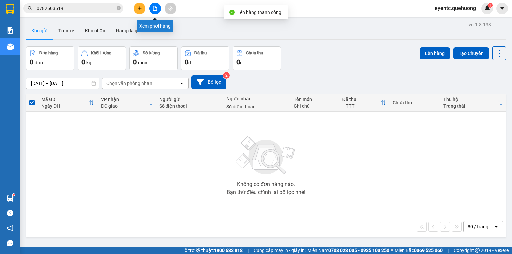
click at [152, 11] on button at bounding box center [155, 9] width 12 height 12
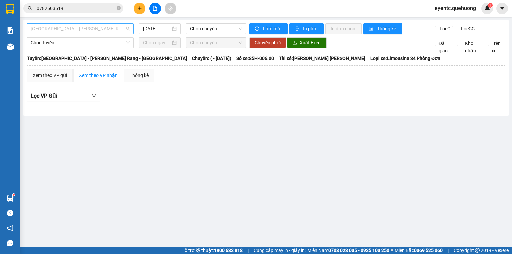
click at [109, 27] on span "[GEOGRAPHIC_DATA] - Phan Rang - [GEOGRAPHIC_DATA]" at bounding box center [80, 29] width 99 height 10
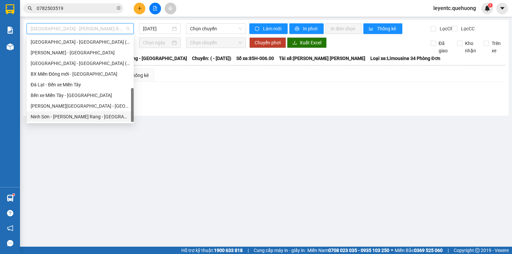
scroll to position [181, 0]
click at [96, 115] on div "Ninh Sơn - Phan Rang - [GEOGRAPHIC_DATA]" at bounding box center [80, 116] width 99 height 7
type input "[DATE]"
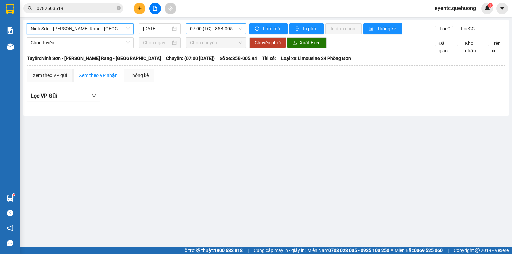
click at [217, 32] on span "07:00 (TC) - 85B-005.94" at bounding box center [216, 29] width 52 height 10
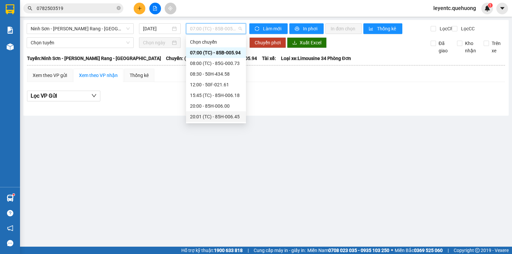
click at [213, 119] on div "20:01 (TC) - 85H-006.45" at bounding box center [216, 116] width 52 height 7
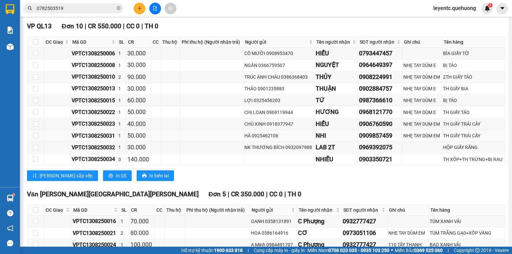
scroll to position [438, 0]
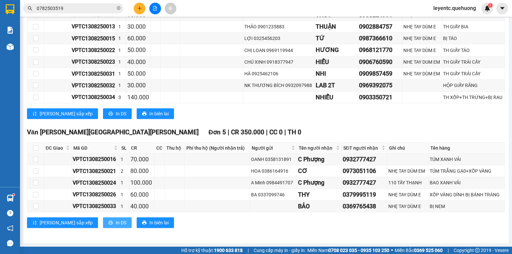
click at [116, 223] on span "In DS" at bounding box center [121, 222] width 11 height 7
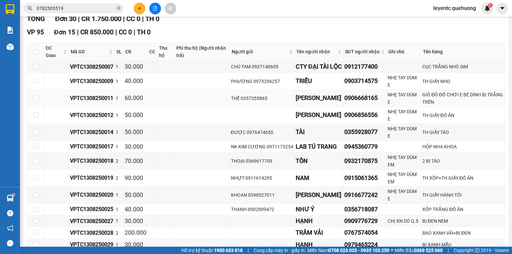
scroll to position [0, 0]
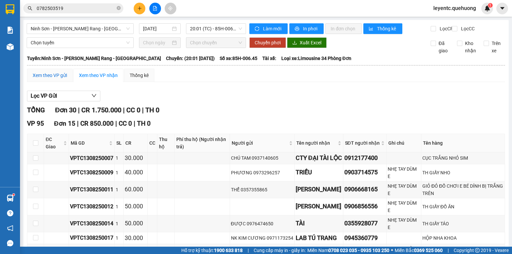
drag, startPoint x: 56, startPoint y: 78, endPoint x: 73, endPoint y: 95, distance: 24.5
click at [56, 78] on div "Xem theo VP gửi" at bounding box center [50, 75] width 34 height 7
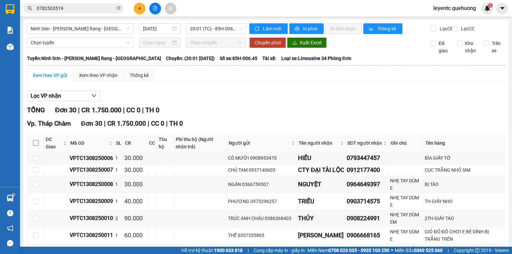
click at [37, 146] on input "checkbox" at bounding box center [35, 142] width 5 height 5
checkbox input "true"
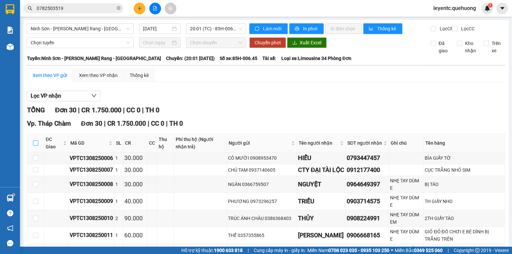
checkbox input "true"
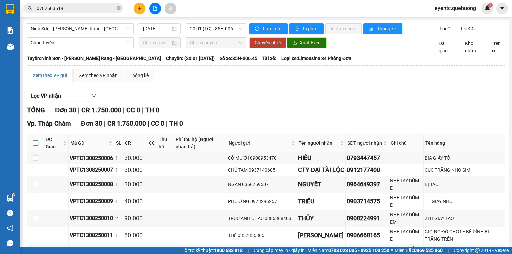
checkbox input "true"
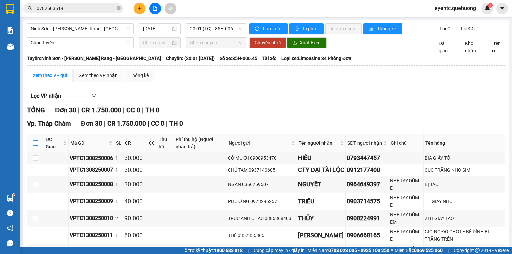
checkbox input "true"
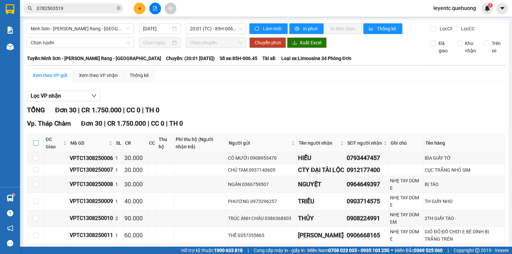
checkbox input "true"
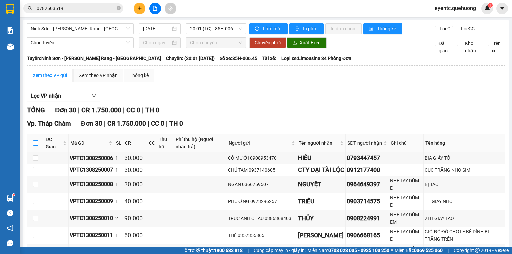
checkbox input "true"
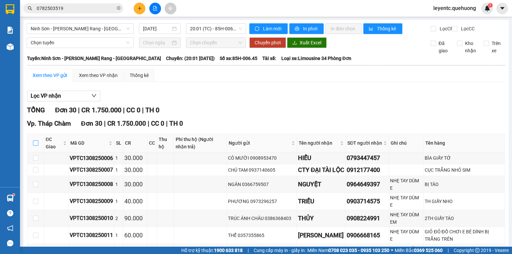
checkbox input "true"
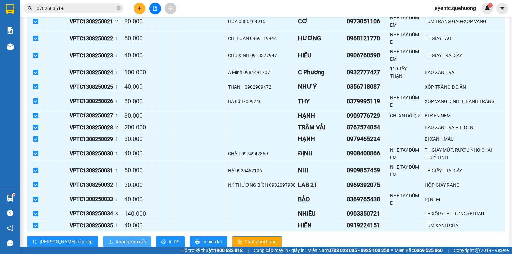
scroll to position [390, 0]
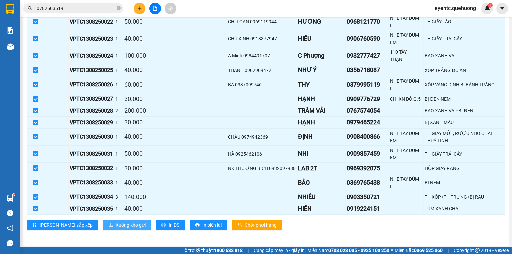
click at [116, 224] on span "Xuống kho gửi" at bounding box center [131, 224] width 30 height 7
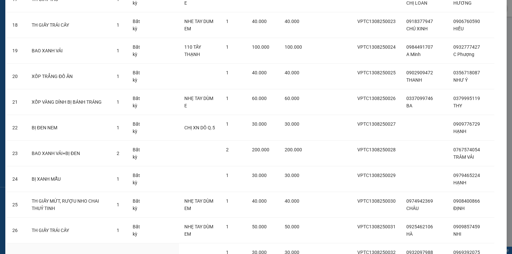
scroll to position [640, 0]
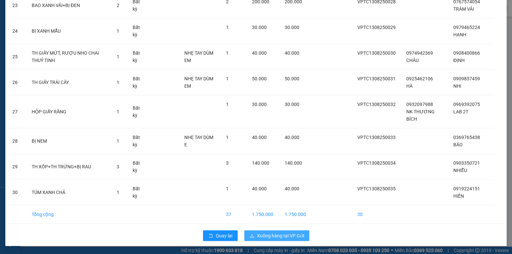
click at [267, 234] on span "Xuống hàng tại VP Gửi" at bounding box center [280, 235] width 47 height 7
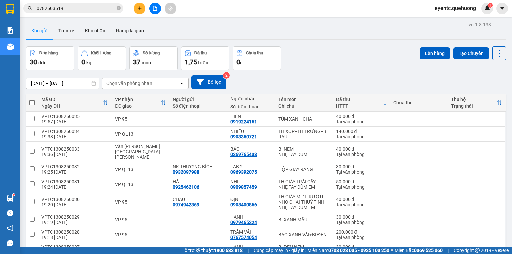
click at [33, 101] on span at bounding box center [31, 102] width 5 height 5
click at [32, 99] on input "checkbox" at bounding box center [32, 99] width 0 height 0
checkbox input "true"
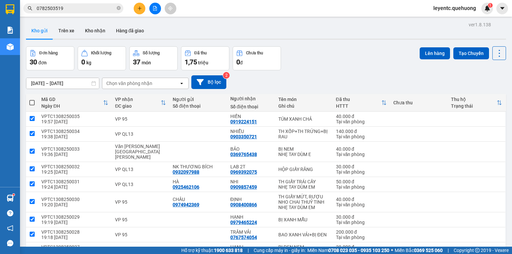
checkbox input "true"
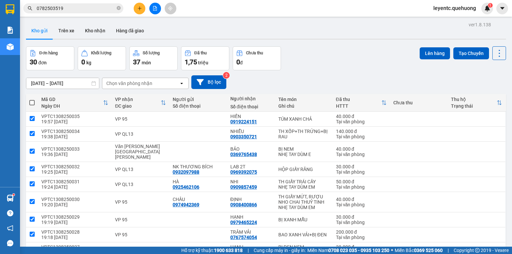
checkbox input "true"
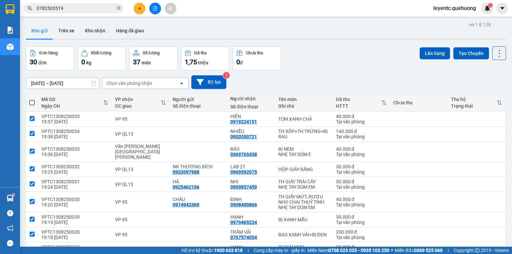
checkbox input "true"
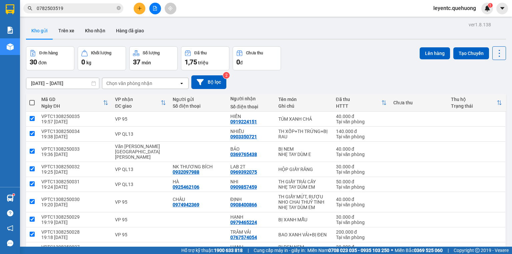
checkbox input "true"
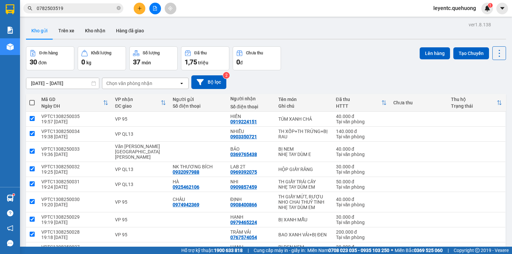
checkbox input "true"
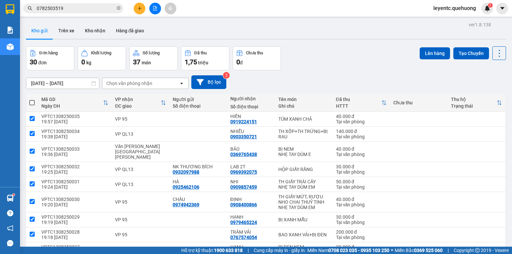
checkbox input "true"
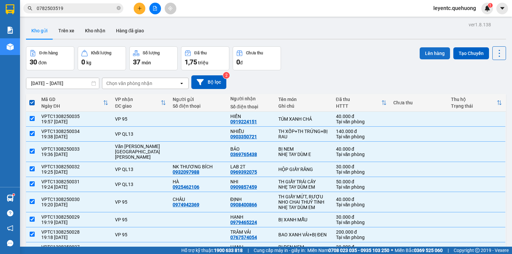
click at [420, 52] on button "Lên hàng" at bounding box center [435, 53] width 30 height 12
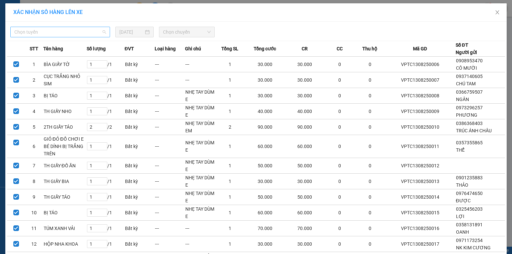
click at [46, 31] on span "Chọn tuyến" at bounding box center [60, 32] width 92 height 10
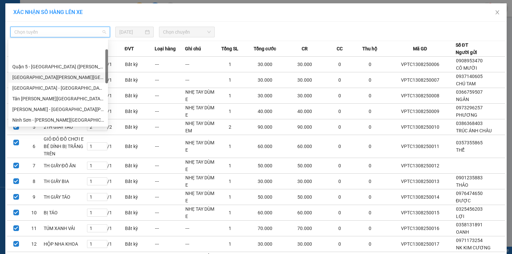
scroll to position [181, 0]
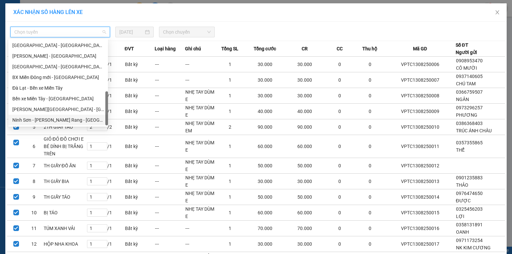
click at [58, 117] on div "Ninh Sơn - Phan Rang - [GEOGRAPHIC_DATA]" at bounding box center [58, 119] width 92 height 7
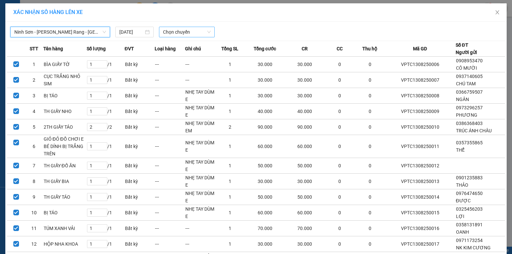
click at [193, 31] on span "Chọn chuyến" at bounding box center [187, 32] width 48 height 10
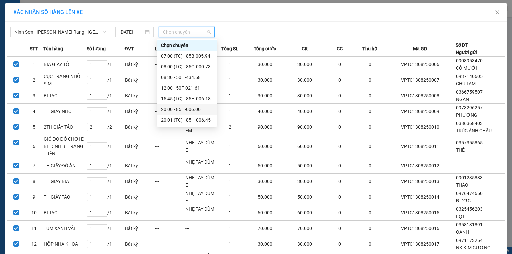
click at [183, 109] on div "20:00 - 85H-006.00" at bounding box center [187, 109] width 52 height 7
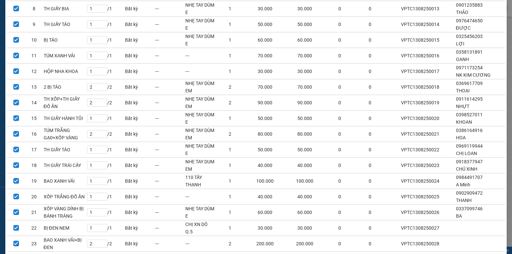
scroll to position [333, 0]
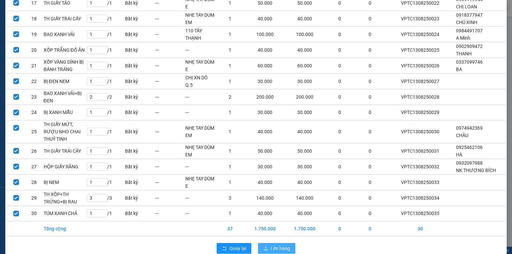
click at [272, 245] on span "Lên hàng" at bounding box center [280, 248] width 19 height 7
